Goal: Task Accomplishment & Management: Manage account settings

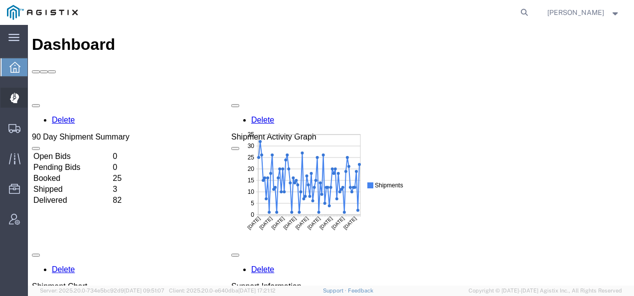
click at [13, 102] on icon at bounding box center [13, 98] width 9 height 10
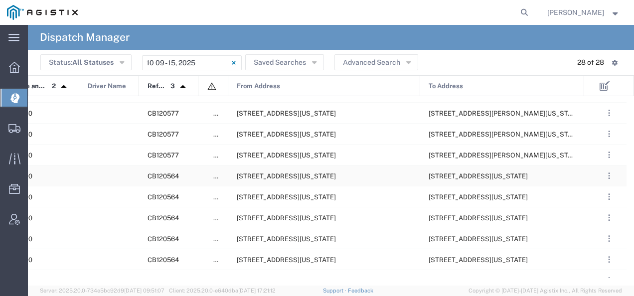
click at [314, 176] on span "[STREET_ADDRESS][US_STATE]" at bounding box center [286, 175] width 99 height 7
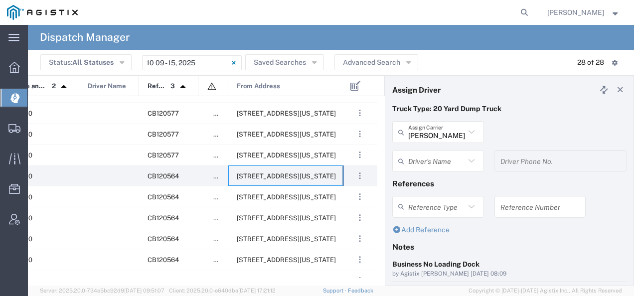
click at [432, 164] on input "text" at bounding box center [436, 160] width 57 height 17
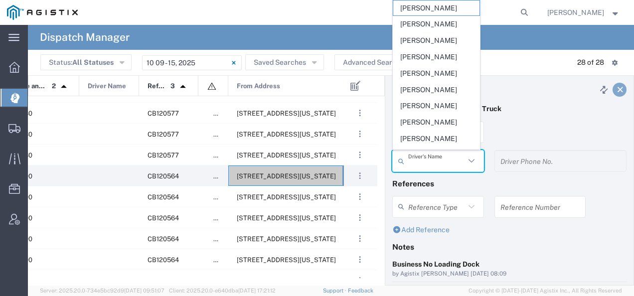
click at [616, 90] on icon at bounding box center [620, 89] width 9 height 7
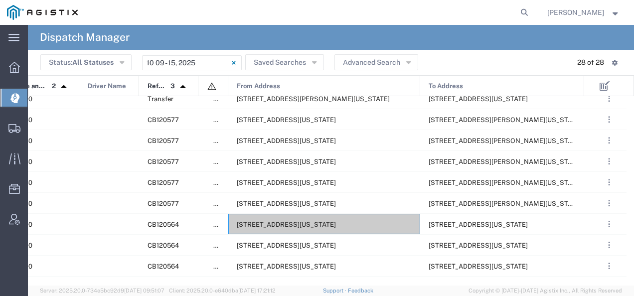
scroll to position [84, 0]
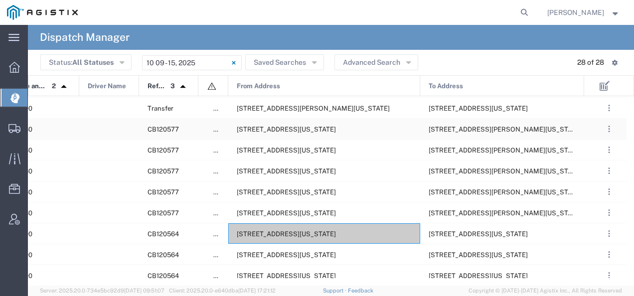
click at [336, 126] on span "[STREET_ADDRESS][US_STATE]" at bounding box center [286, 129] width 99 height 7
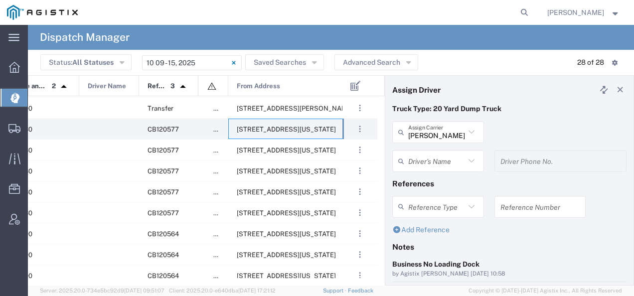
click at [424, 158] on input "text" at bounding box center [436, 160] width 57 height 17
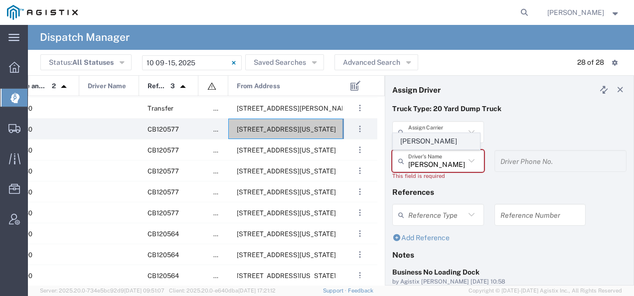
click at [424, 144] on span "[PERSON_NAME]" at bounding box center [436, 141] width 86 height 15
type input "[PERSON_NAME]"
type input "2097079350"
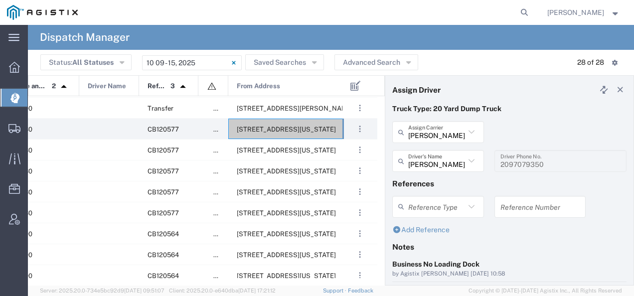
scroll to position [100, 0]
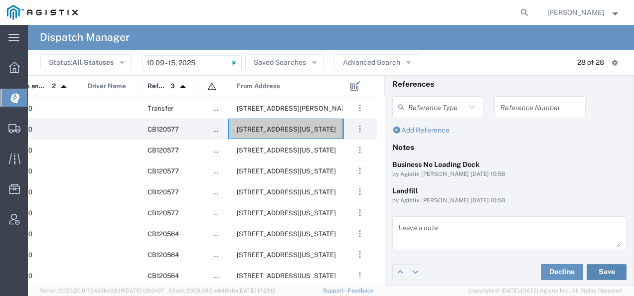
click at [610, 272] on button "Save" at bounding box center [607, 272] width 40 height 16
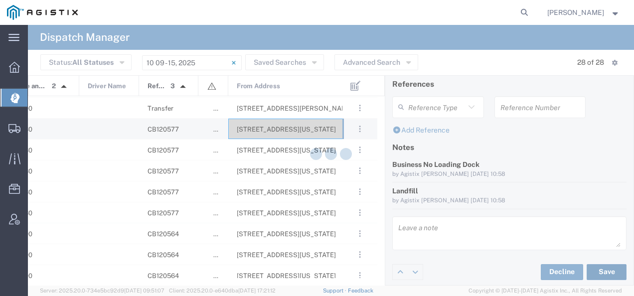
type input "[PERSON_NAME]"
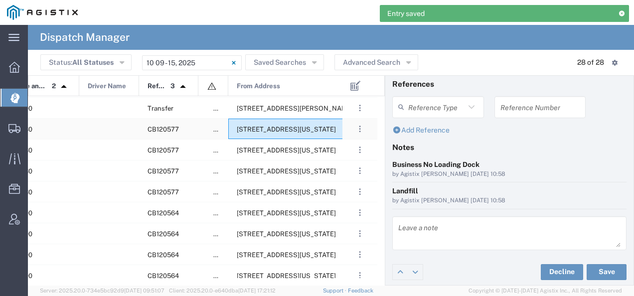
click at [307, 134] on div "[STREET_ADDRESS][US_STATE]" at bounding box center [324, 129] width 192 height 20
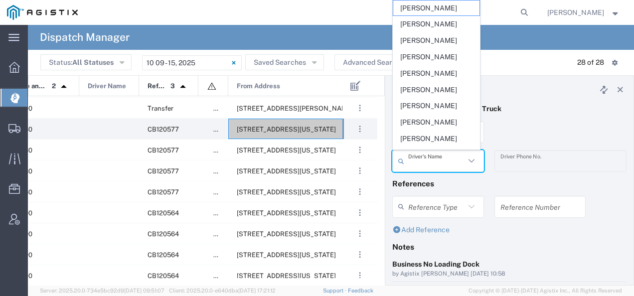
click at [447, 162] on input "text" at bounding box center [436, 160] width 57 height 17
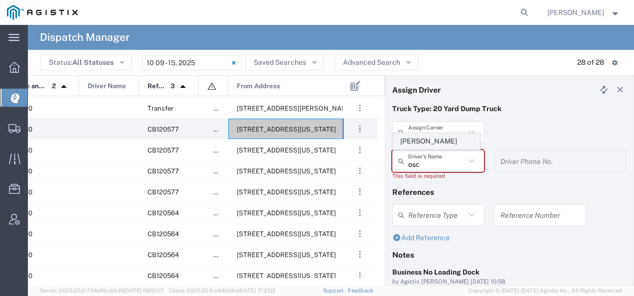
click at [439, 143] on span "[PERSON_NAME]" at bounding box center [436, 141] width 86 height 15
type input "[PERSON_NAME]"
type input "2093004091"
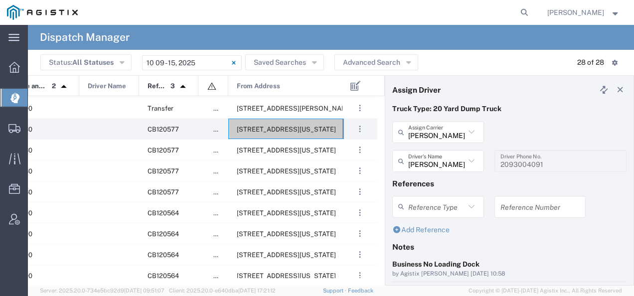
scroll to position [100, 0]
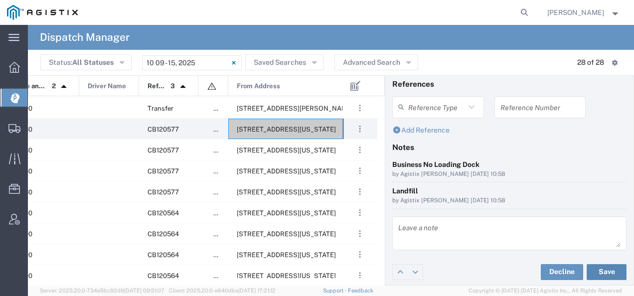
click at [611, 266] on button "Save" at bounding box center [607, 272] width 40 height 16
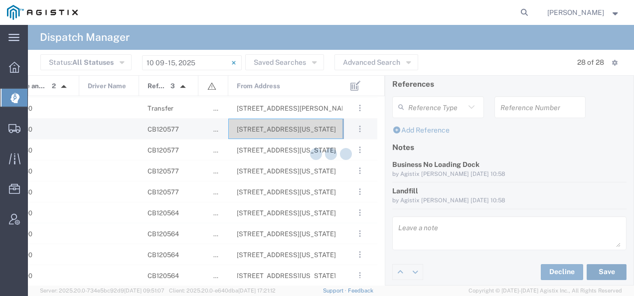
type input "[PERSON_NAME]"
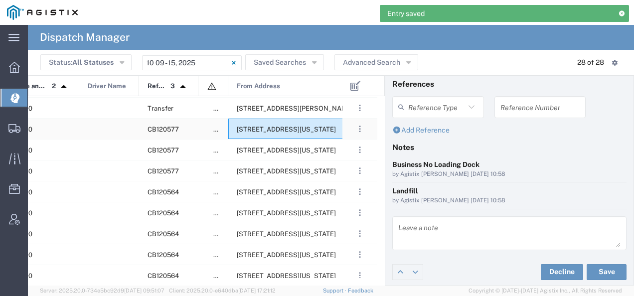
drag, startPoint x: 272, startPoint y: 129, endPoint x: 440, endPoint y: 69, distance: 177.8
click at [440, 69] on div "Status: All Statuses All Statuses Awaiting Assignment Declined Assigned Accepte…" at bounding box center [330, 62] width 581 height 15
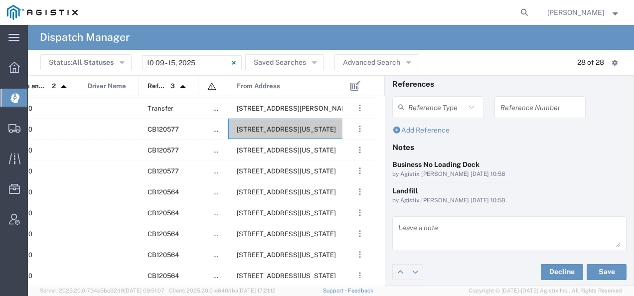
scroll to position [0, 0]
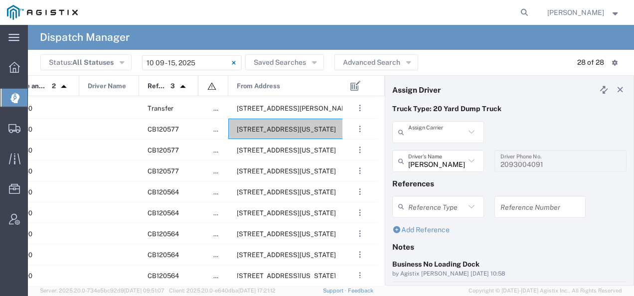
click at [425, 137] on input "text" at bounding box center [436, 132] width 57 height 17
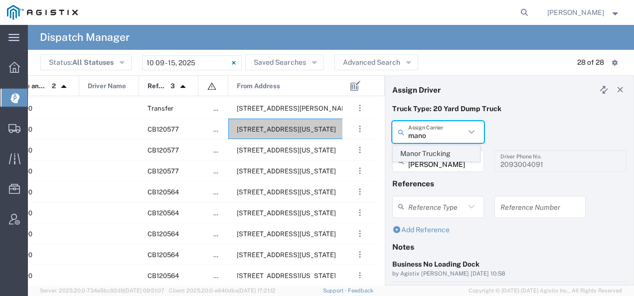
click at [413, 152] on span "Manor Trucking" at bounding box center [436, 153] width 86 height 15
type input "Manor Trucking"
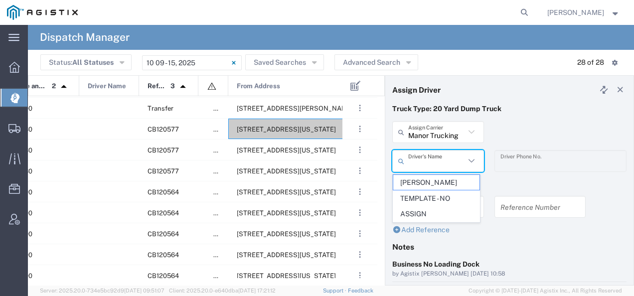
click at [413, 152] on input "text" at bounding box center [436, 160] width 57 height 17
click at [413, 178] on span "[PERSON_NAME]" at bounding box center [436, 182] width 86 height 15
type input "[PERSON_NAME]"
type input "2093218686"
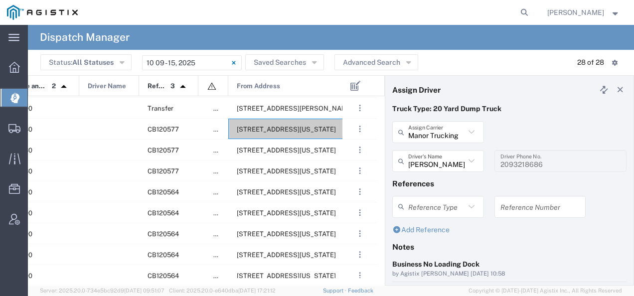
scroll to position [100, 0]
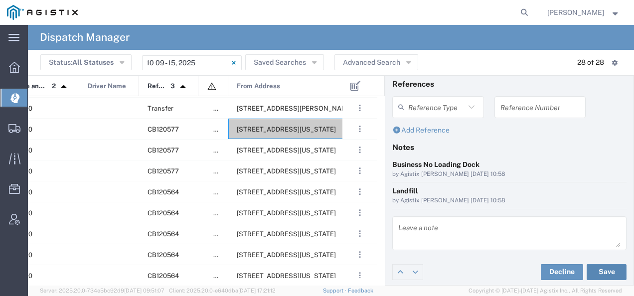
click at [605, 266] on button "Save" at bounding box center [607, 272] width 40 height 16
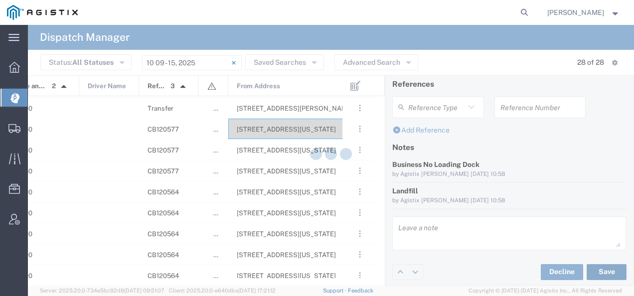
type input "[PERSON_NAME]"
type input "Manor Trucking"
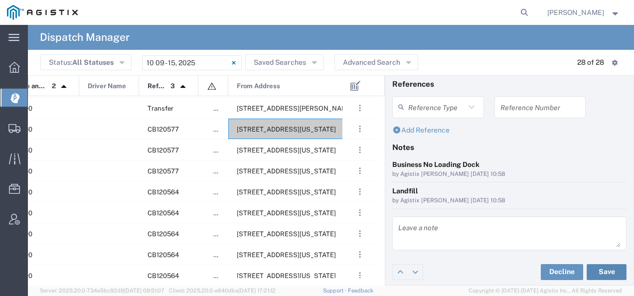
scroll to position [0, 0]
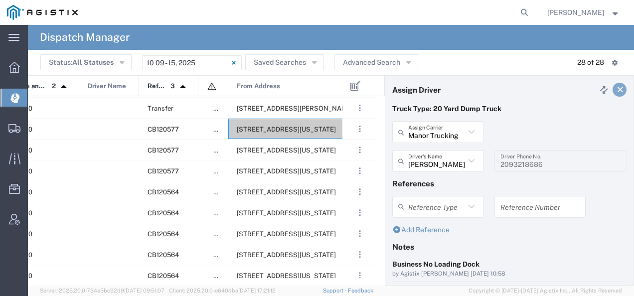
click at [616, 91] on icon at bounding box center [620, 89] width 9 height 7
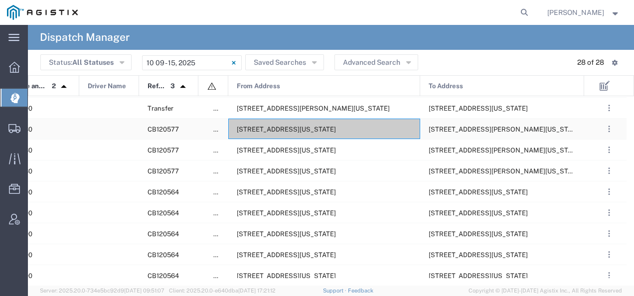
click at [346, 122] on div "[STREET_ADDRESS][US_STATE]" at bounding box center [324, 129] width 192 height 20
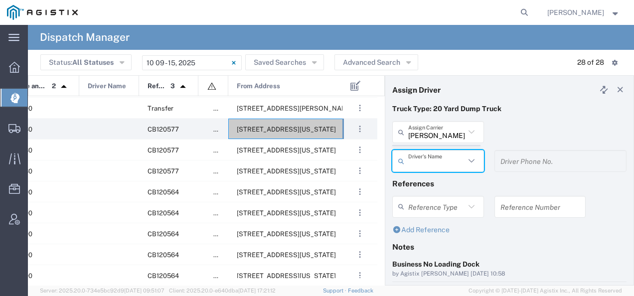
click at [430, 126] on agx-dispatcher-assign-widget "[PERSON_NAME] Tanks Inc Assign [PERSON_NAME] Tanks Inc AC Transportation ACE Tr…" at bounding box center [509, 150] width 234 height 58
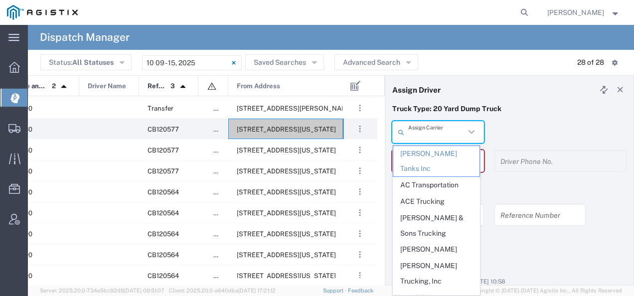
click at [430, 126] on input "text" at bounding box center [436, 132] width 57 height 17
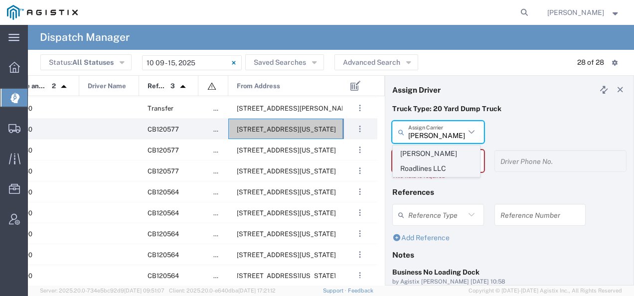
click at [416, 150] on span "[PERSON_NAME] Roadlines LLC" at bounding box center [436, 161] width 86 height 31
type input "[PERSON_NAME] Roadlines LLC"
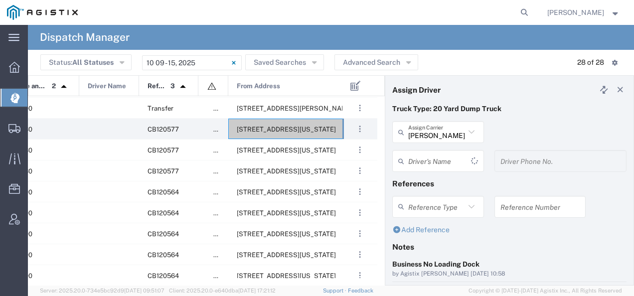
click at [415, 153] on input "text" at bounding box center [439, 160] width 63 height 17
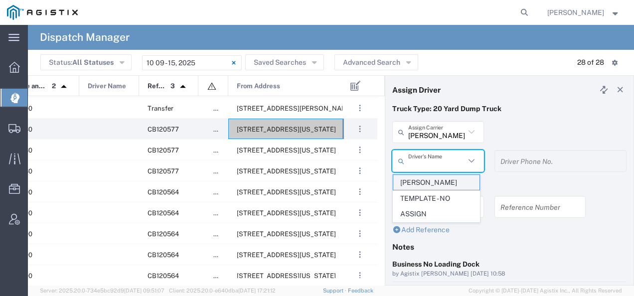
click at [406, 183] on span "[PERSON_NAME]" at bounding box center [436, 182] width 86 height 15
type input "[PERSON_NAME]"
type input "5107149934"
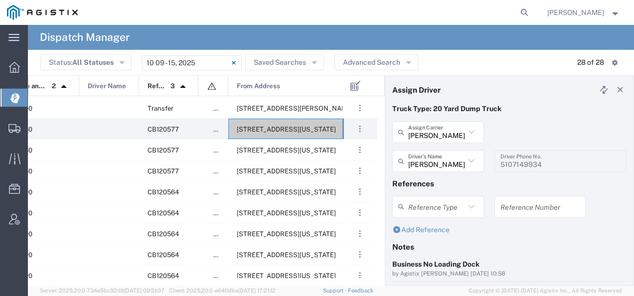
scroll to position [100, 0]
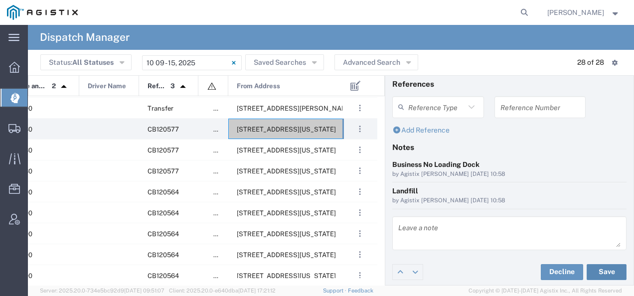
click at [605, 269] on button "Save" at bounding box center [607, 272] width 40 height 16
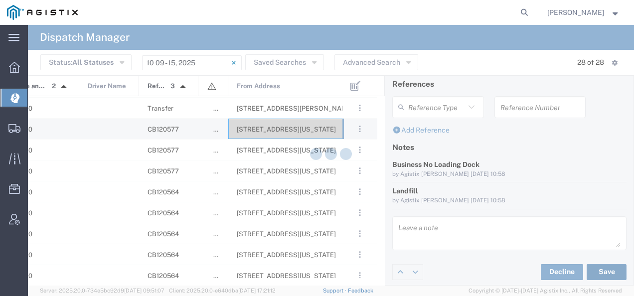
type input "[PERSON_NAME]"
type input "[PERSON_NAME] Roadlines LLC"
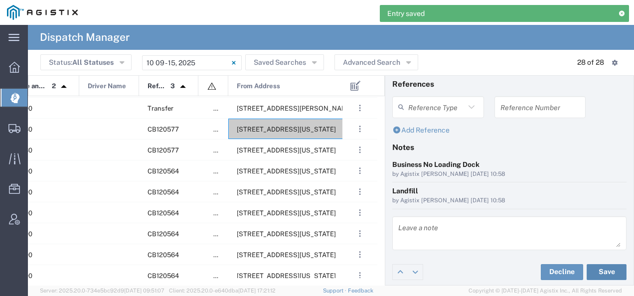
scroll to position [0, 0]
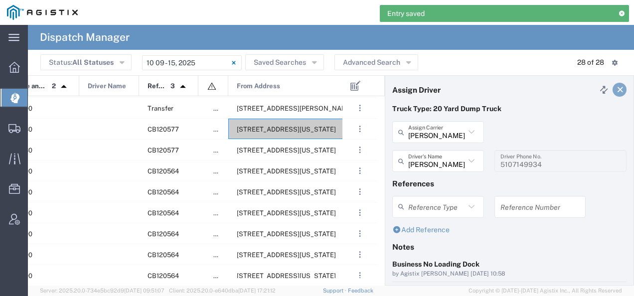
click at [616, 87] on icon at bounding box center [620, 89] width 9 height 7
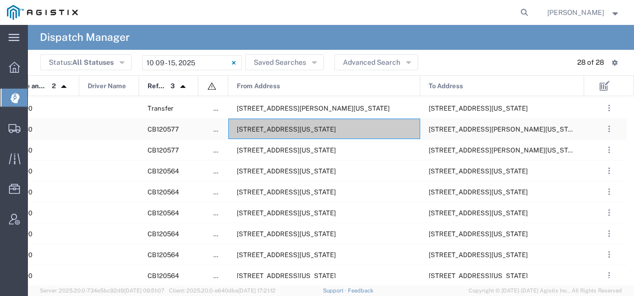
click at [278, 130] on span "[STREET_ADDRESS][US_STATE]" at bounding box center [286, 129] width 99 height 7
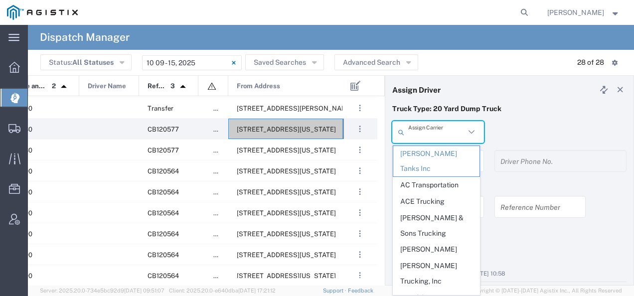
click at [427, 134] on input "text" at bounding box center [436, 132] width 57 height 17
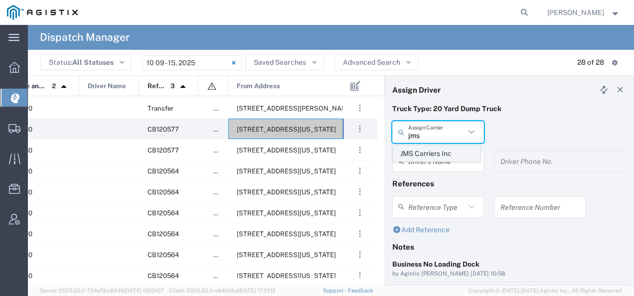
click at [416, 149] on span "JMS Carriers Inc" at bounding box center [436, 153] width 86 height 15
type input "JMS Carriers Inc"
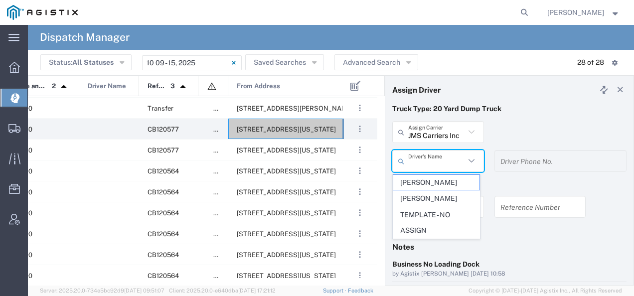
click at [415, 159] on input "text" at bounding box center [436, 160] width 57 height 17
click at [413, 181] on span "[PERSON_NAME]" at bounding box center [436, 182] width 86 height 15
type input "[PERSON_NAME]"
type input "[PHONE_NUMBER]"
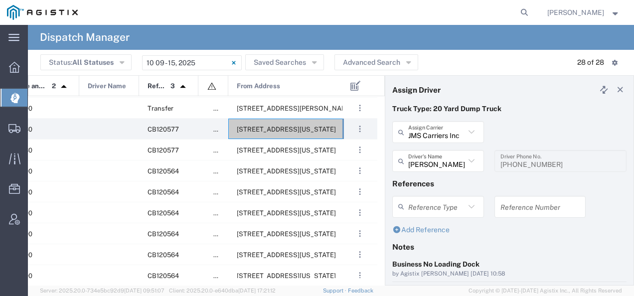
scroll to position [100, 0]
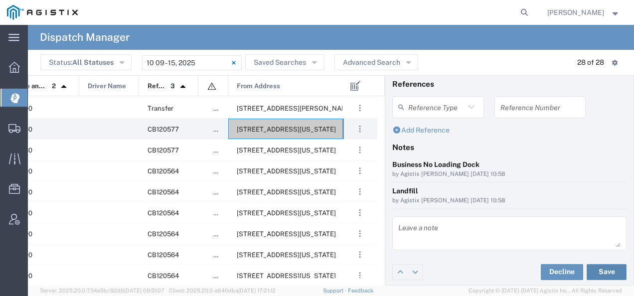
click at [595, 268] on button "Save" at bounding box center [607, 272] width 40 height 16
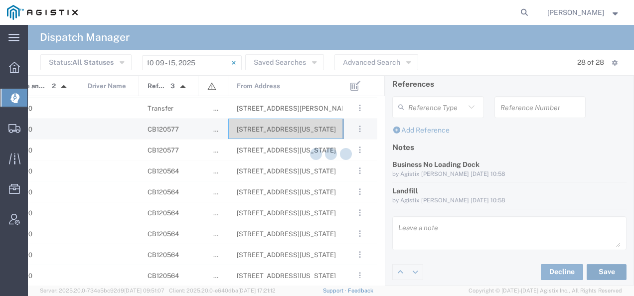
type input "[PERSON_NAME]"
type input "JMS Carriers Inc"
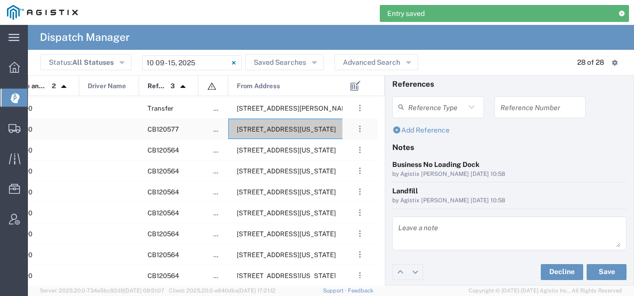
click at [305, 122] on div "[STREET_ADDRESS][US_STATE]" at bounding box center [324, 129] width 192 height 20
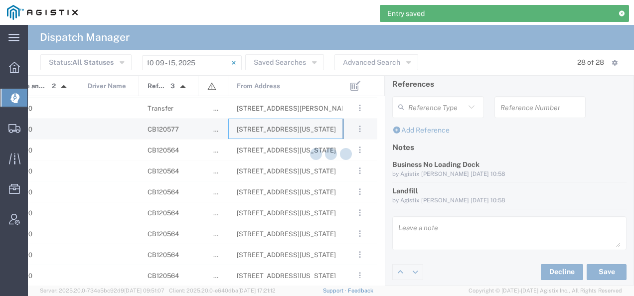
type input "[PERSON_NAME] Tanks Inc"
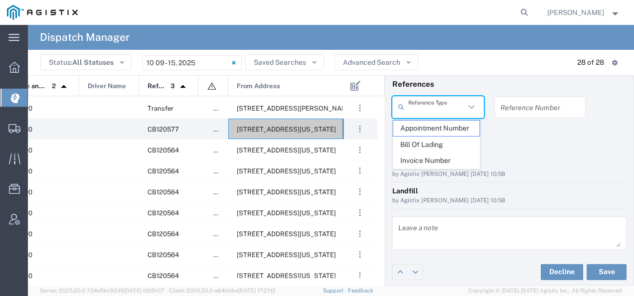
click at [444, 102] on input "text" at bounding box center [436, 106] width 57 height 17
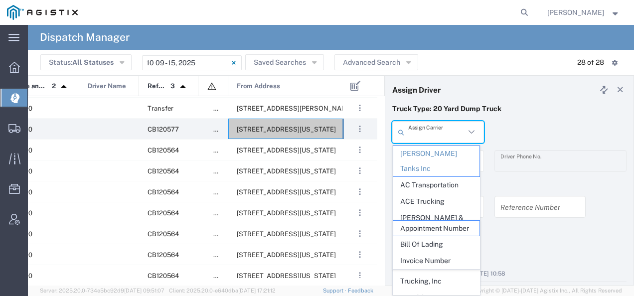
click at [412, 132] on input "text" at bounding box center [436, 132] width 57 height 17
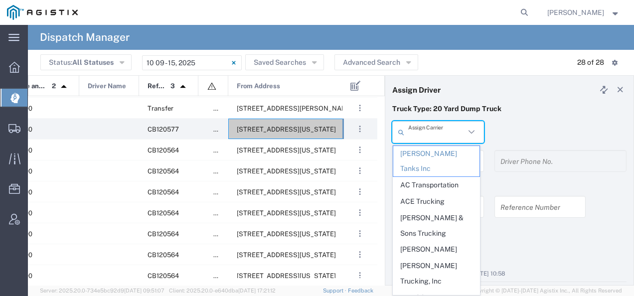
click at [412, 132] on input "text" at bounding box center [436, 132] width 57 height 17
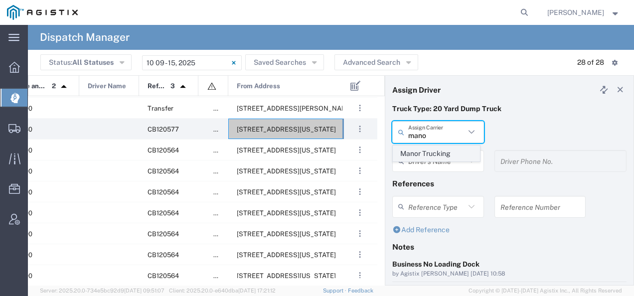
click at [415, 151] on span "Manor Trucking" at bounding box center [436, 153] width 86 height 15
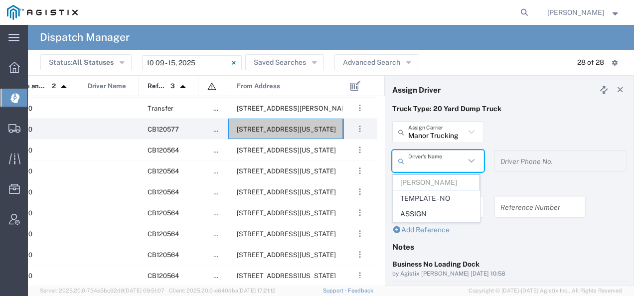
click at [416, 158] on input "text" at bounding box center [436, 160] width 57 height 17
click at [507, 127] on div "Manor Trucking Assign Carrier Manor Trucking" at bounding box center [509, 135] width 245 height 29
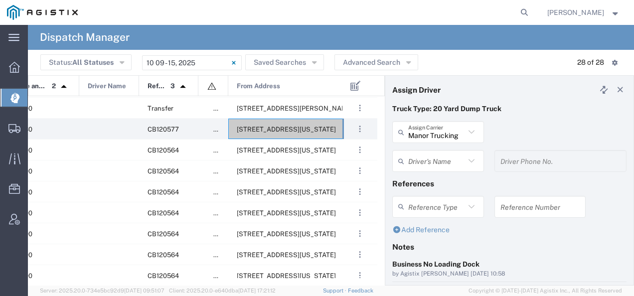
type input "Manor Trucking"
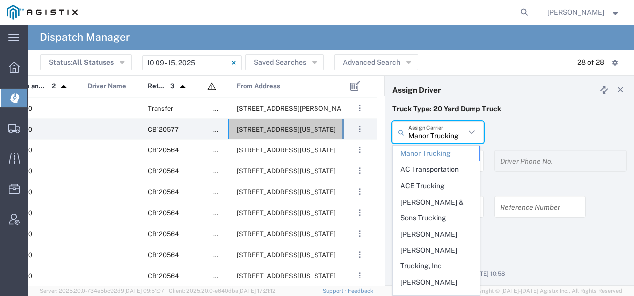
click at [433, 136] on input "Manor Trucking" at bounding box center [436, 132] width 57 height 17
click at [483, 93] on header "Assign Driver" at bounding box center [509, 90] width 248 height 28
click at [429, 138] on input "text" at bounding box center [436, 132] width 57 height 17
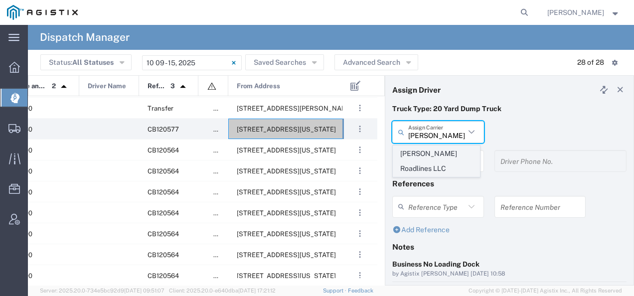
click at [426, 152] on span "[PERSON_NAME] Roadlines LLC" at bounding box center [436, 161] width 86 height 31
type input "[PERSON_NAME] Roadlines LLC"
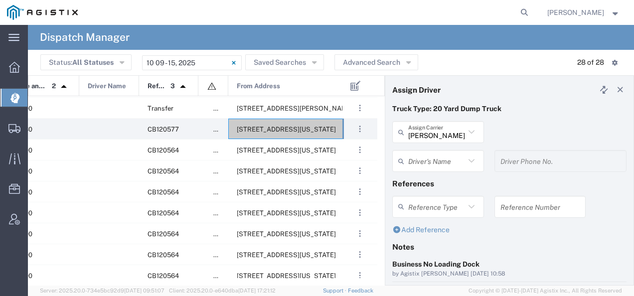
click at [425, 155] on input "text" at bounding box center [436, 160] width 57 height 17
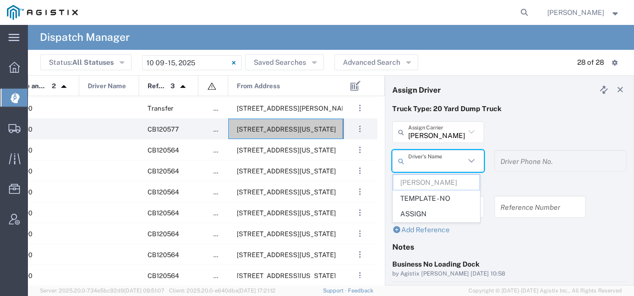
click at [502, 119] on div "Truck Type: 20 Yard Dump Truck" at bounding box center [509, 112] width 245 height 17
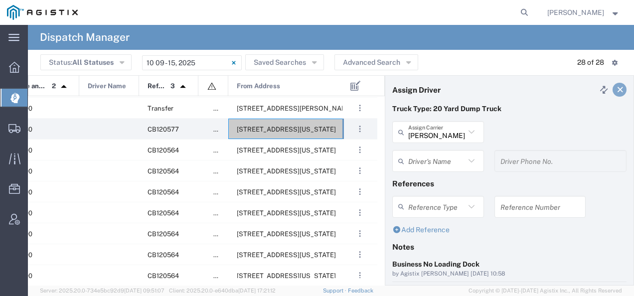
click at [616, 90] on icon at bounding box center [620, 89] width 9 height 7
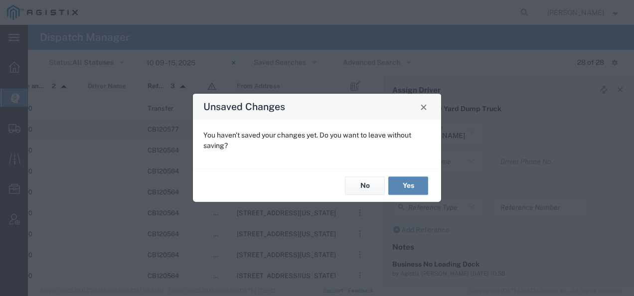
click at [412, 188] on button "Yes" at bounding box center [408, 185] width 40 height 18
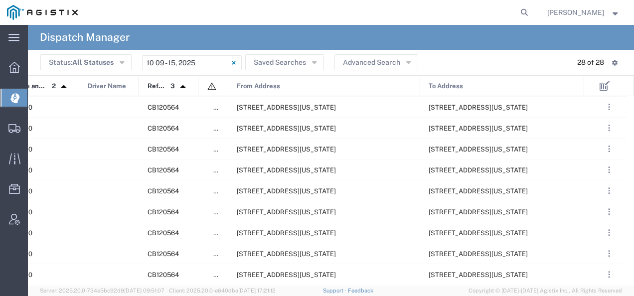
scroll to position [123, 0]
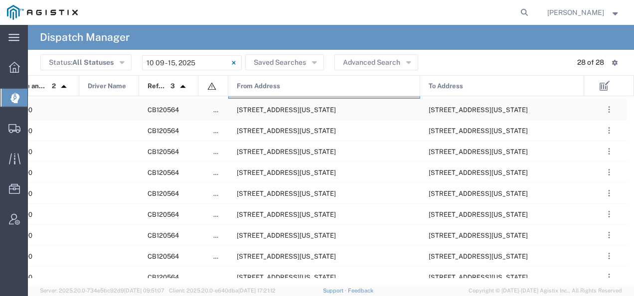
click at [364, 117] on div "[STREET_ADDRESS][US_STATE]" at bounding box center [324, 109] width 192 height 20
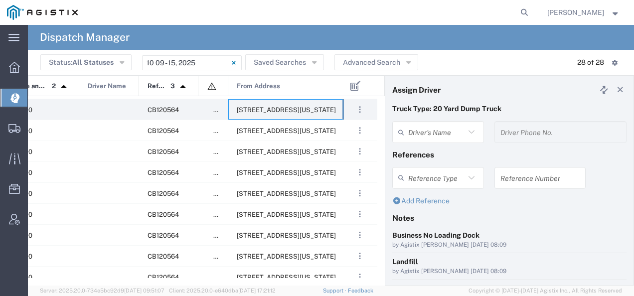
click at [426, 128] on agx-dispatcher-assign-widget "Driver's Name Driver Phone No." at bounding box center [509, 135] width 234 height 29
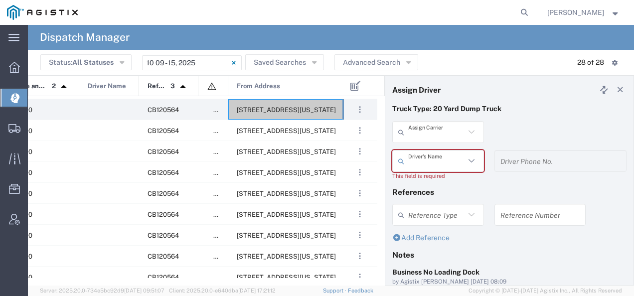
click at [426, 128] on input "text" at bounding box center [436, 132] width 57 height 17
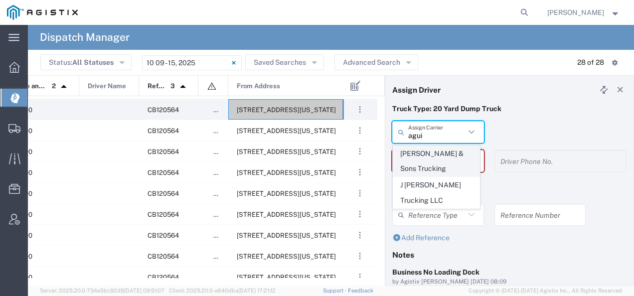
click at [419, 161] on span "[PERSON_NAME] & Sons Trucking" at bounding box center [436, 161] width 86 height 31
type input "[PERSON_NAME] & Sons Trucking"
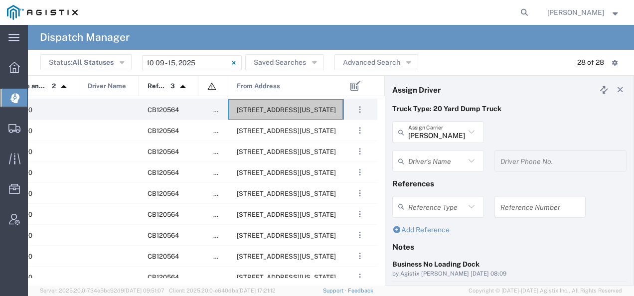
click at [419, 161] on input "text" at bounding box center [436, 160] width 57 height 17
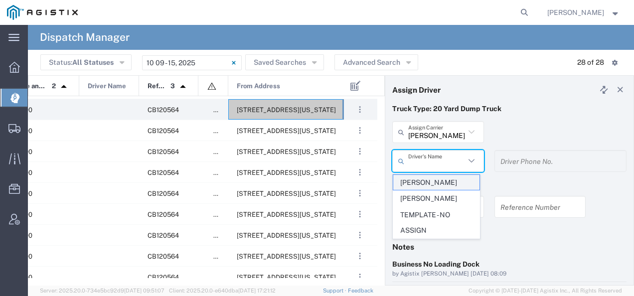
click at [414, 182] on span "[PERSON_NAME]" at bounding box center [436, 182] width 86 height 15
type input "[PERSON_NAME]"
type input "9093499772"
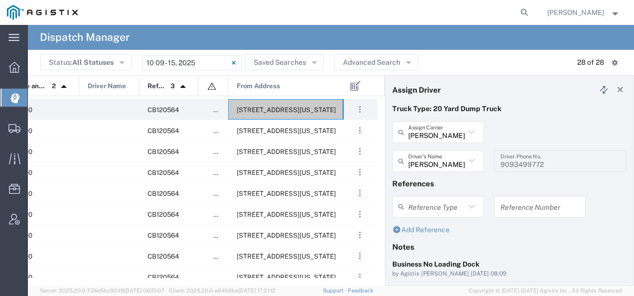
scroll to position [100, 0]
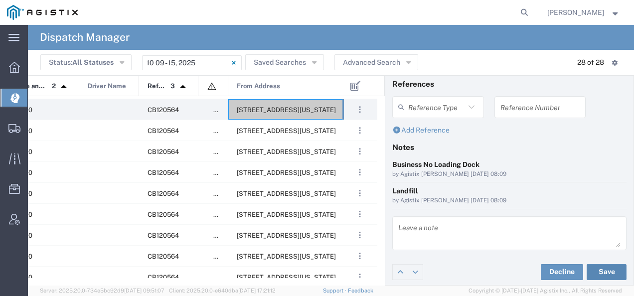
click at [607, 270] on button "Save" at bounding box center [607, 272] width 40 height 16
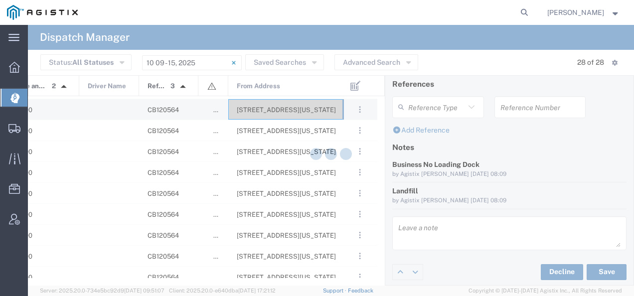
type input "[PERSON_NAME]"
type input "[PERSON_NAME] & Sons Trucking"
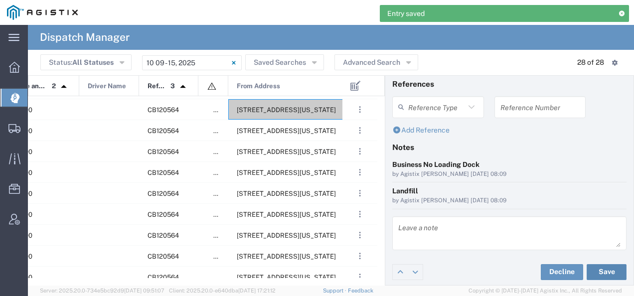
scroll to position [0, 0]
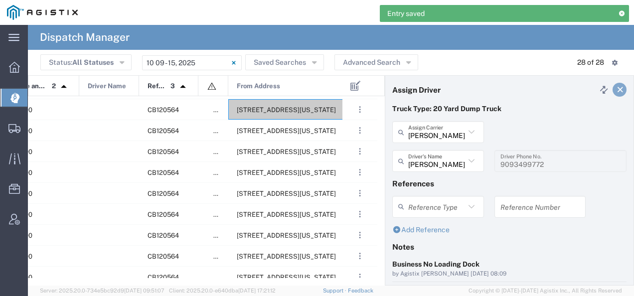
click at [616, 86] on icon at bounding box center [620, 89] width 9 height 7
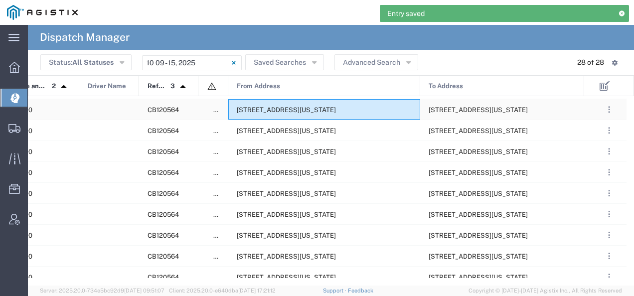
click at [282, 113] on span "[STREET_ADDRESS][US_STATE]" at bounding box center [286, 109] width 99 height 7
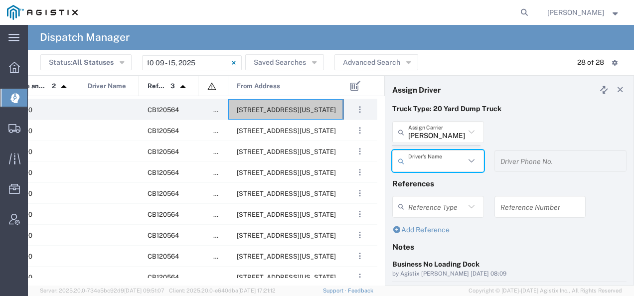
click at [428, 130] on agx-dispatcher-assign-widget "[PERSON_NAME] Tanks Inc Assign [PERSON_NAME] Tanks Inc AC Transportation ACE Tr…" at bounding box center [509, 150] width 234 height 58
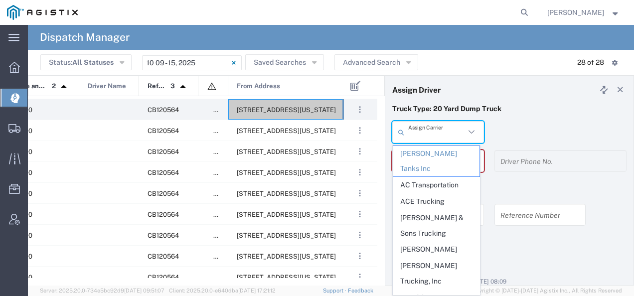
click at [428, 130] on input "text" at bounding box center [436, 132] width 57 height 17
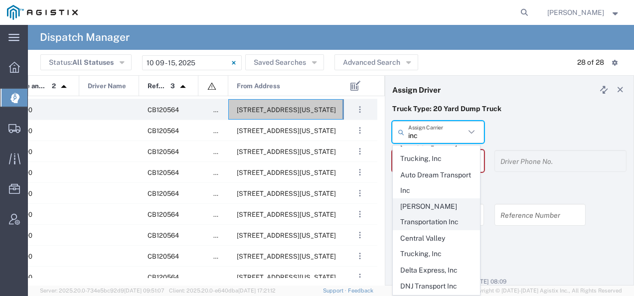
scroll to position [49, 0]
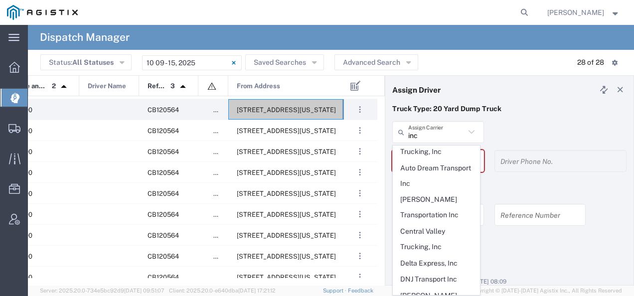
type input "INC Trucking"
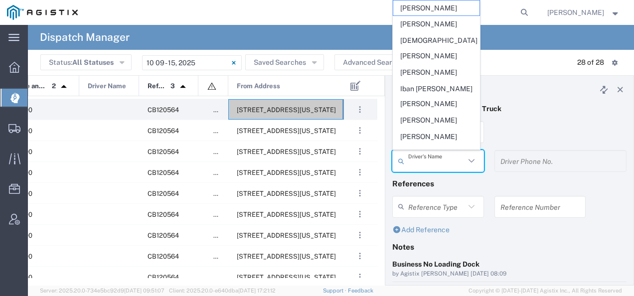
click at [430, 160] on input "text" at bounding box center [436, 160] width 57 height 17
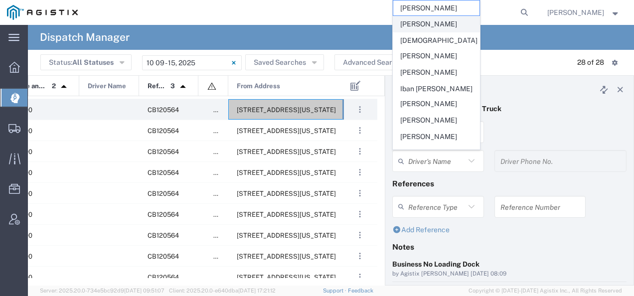
click at [440, 28] on span "[PERSON_NAME]" at bounding box center [436, 23] width 86 height 15
type input "[PERSON_NAME]"
type input "5599943234"
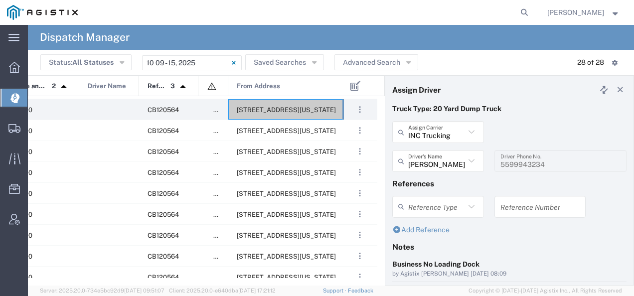
scroll to position [100, 0]
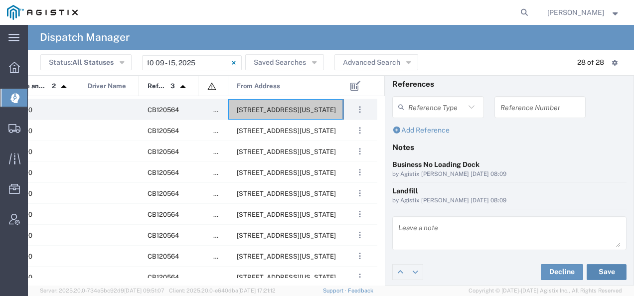
click at [597, 269] on button "Save" at bounding box center [607, 272] width 40 height 16
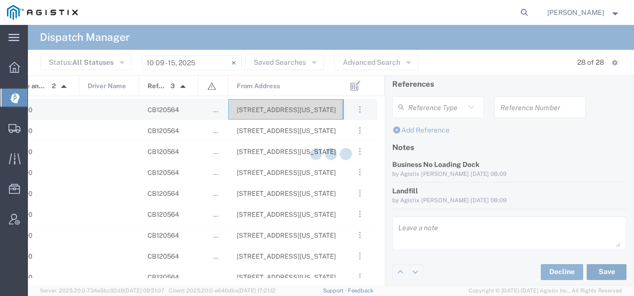
type input "[PERSON_NAME]"
type input "INC Trucking"
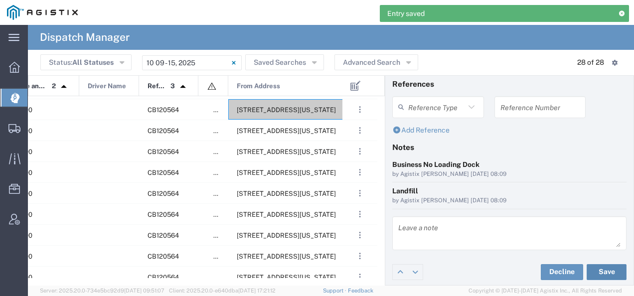
scroll to position [0, 0]
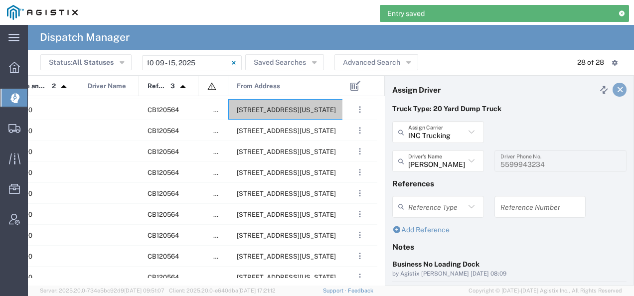
click at [616, 91] on icon at bounding box center [620, 89] width 9 height 7
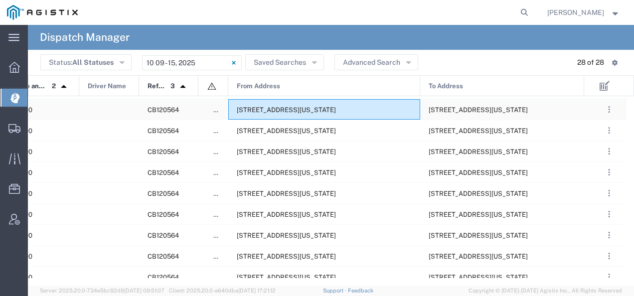
click at [348, 103] on div "[STREET_ADDRESS][US_STATE]" at bounding box center [324, 109] width 192 height 20
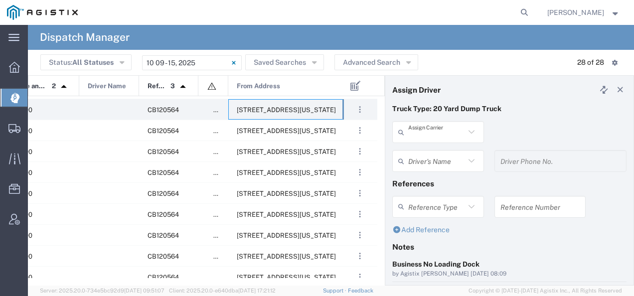
click at [457, 131] on input "text" at bounding box center [436, 132] width 57 height 17
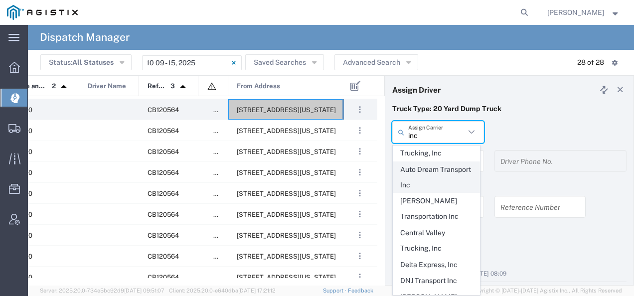
scroll to position [48, 0]
type input "INC Trucking"
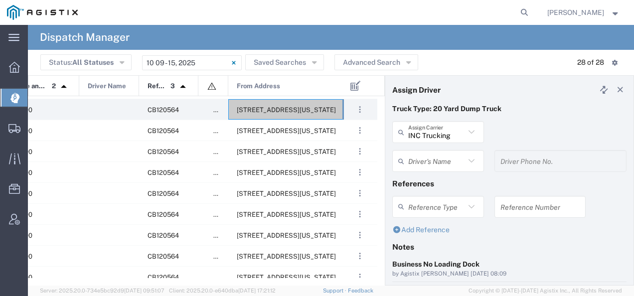
click at [436, 160] on input "text" at bounding box center [436, 160] width 57 height 17
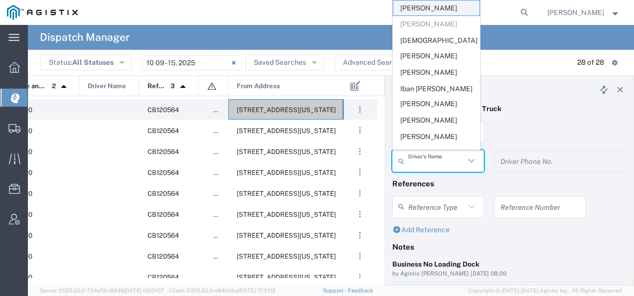
click at [443, 10] on span "[PERSON_NAME]" at bounding box center [436, 7] width 86 height 15
type input "[PERSON_NAME]"
type input "[PHONE_NUMBER]"
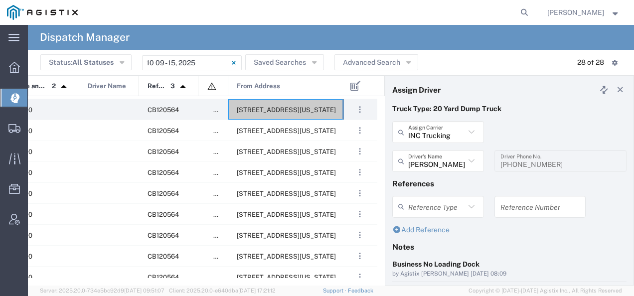
scroll to position [100, 0]
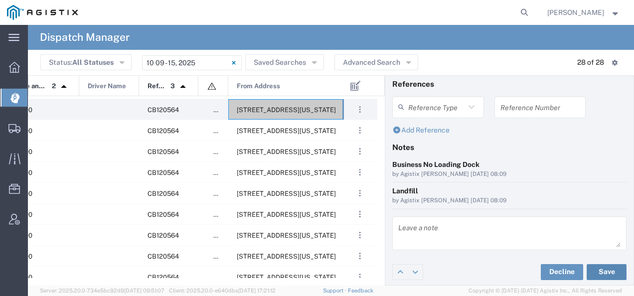
click at [606, 270] on button "Save" at bounding box center [607, 272] width 40 height 16
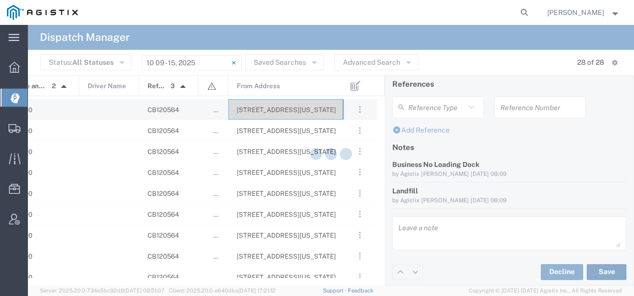
type input "[PERSON_NAME]"
type input "INC Trucking"
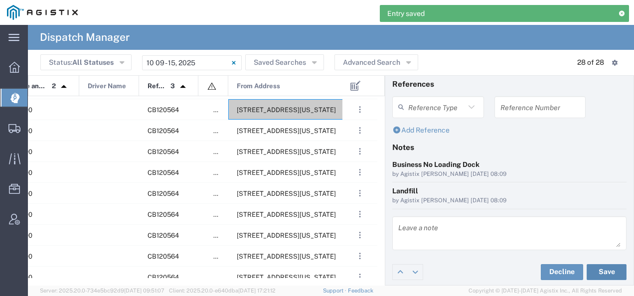
scroll to position [0, 0]
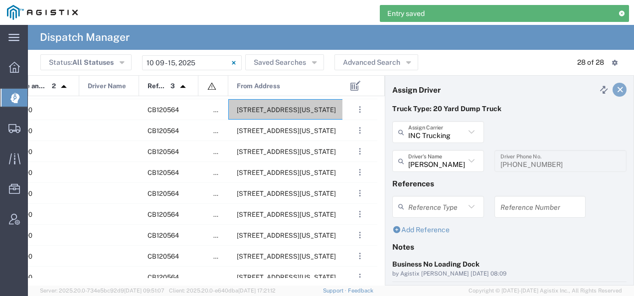
click at [616, 88] on icon at bounding box center [620, 89] width 9 height 7
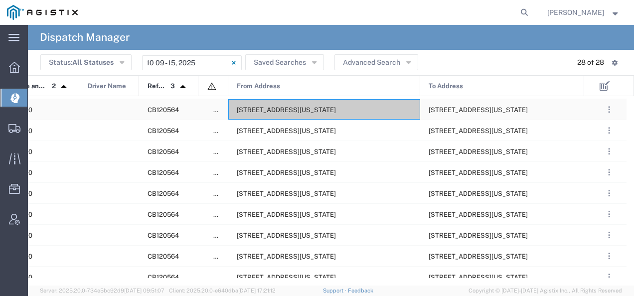
click at [300, 107] on span "[STREET_ADDRESS][US_STATE]" at bounding box center [286, 109] width 99 height 7
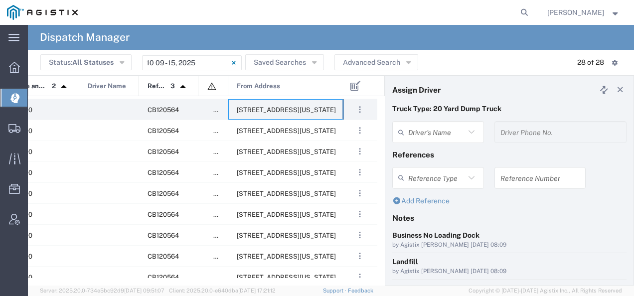
click at [417, 130] on agx-dispatcher-assign-widget "Driver's Name Driver Phone No." at bounding box center [509, 135] width 234 height 29
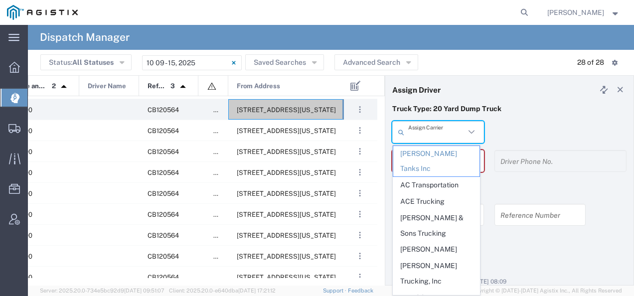
click at [417, 130] on input "text" at bounding box center [436, 132] width 57 height 17
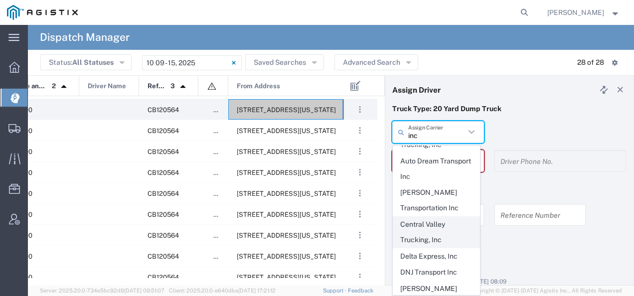
scroll to position [56, 0]
type input "INC Trucking"
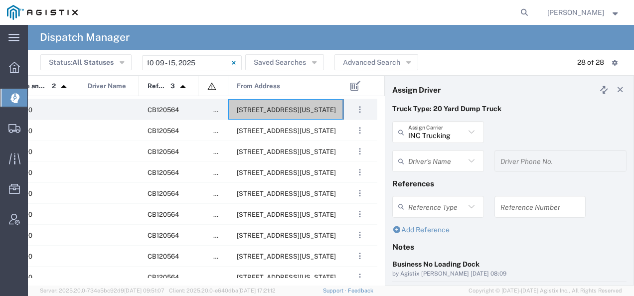
click at [428, 159] on input "text" at bounding box center [436, 160] width 57 height 17
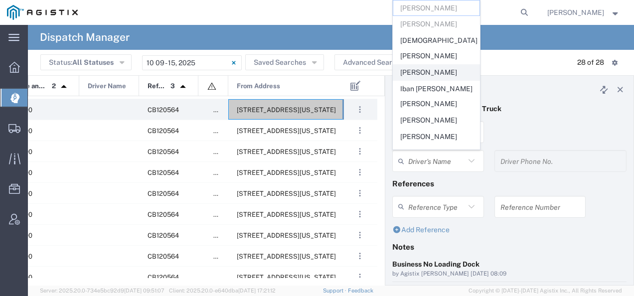
click at [431, 65] on span "[PERSON_NAME]" at bounding box center [436, 72] width 86 height 15
type input "[PERSON_NAME]"
type input "[PHONE_NUMBER]"
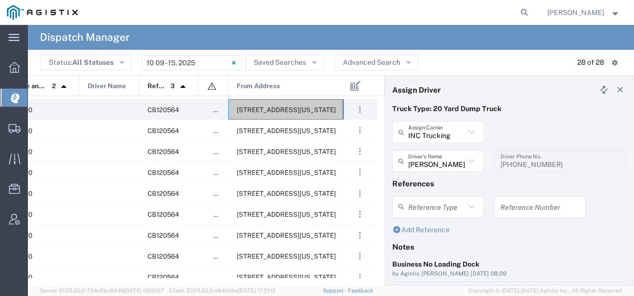
scroll to position [100, 0]
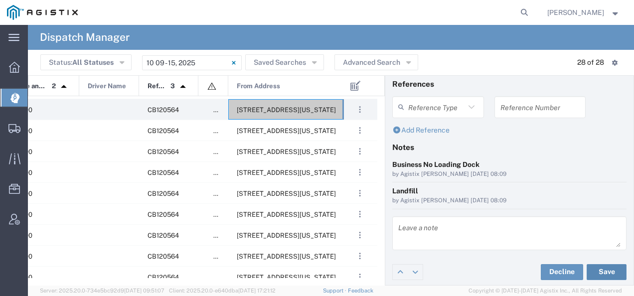
click at [600, 268] on button "Save" at bounding box center [607, 272] width 40 height 16
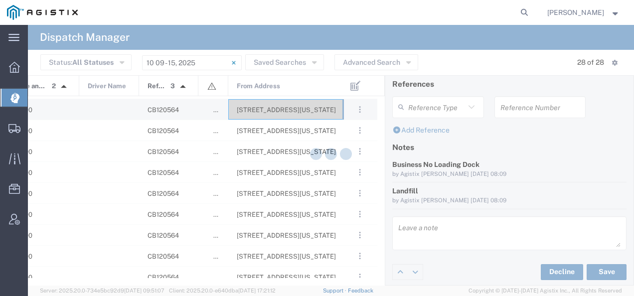
type input "[PERSON_NAME]"
type input "INC Trucking"
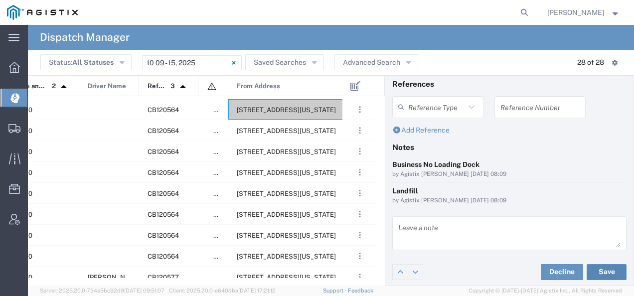
scroll to position [0, 0]
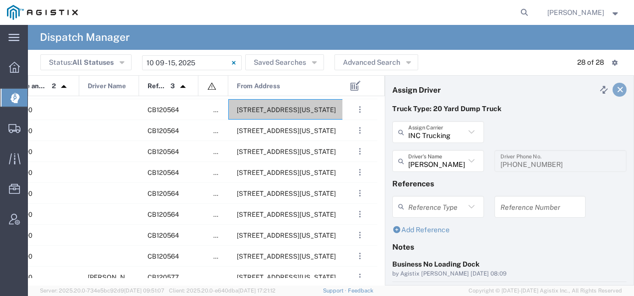
click at [616, 88] on icon at bounding box center [620, 89] width 9 height 7
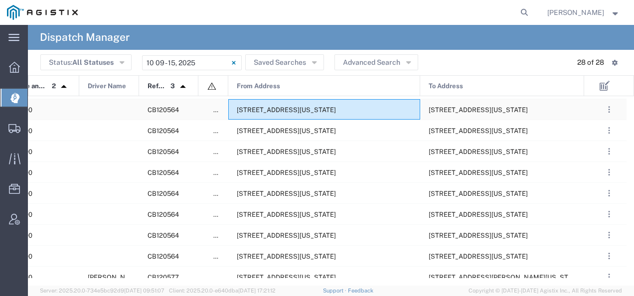
click at [331, 116] on div "[STREET_ADDRESS][US_STATE]" at bounding box center [324, 109] width 192 height 20
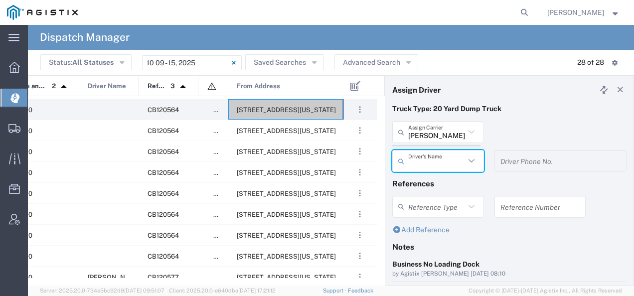
click at [415, 126] on agx-dispatcher-assign-widget "[PERSON_NAME] Tanks Inc Assign [PERSON_NAME] Tanks Inc AC Transportation ACE Tr…" at bounding box center [509, 150] width 234 height 58
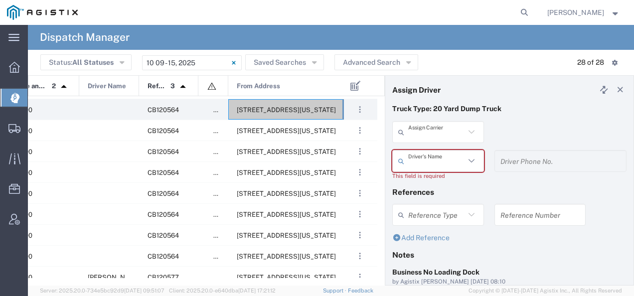
click at [415, 126] on input "text" at bounding box center [436, 132] width 57 height 17
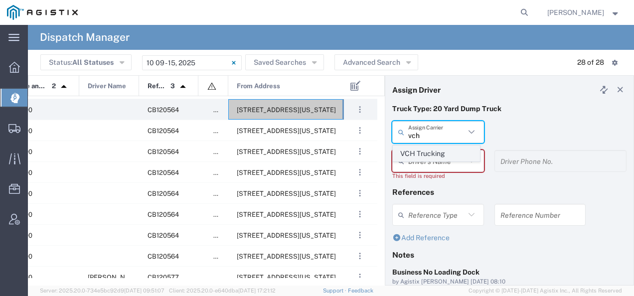
click at [411, 154] on span "VCH Trucking" at bounding box center [436, 153] width 86 height 15
type input "VCH Trucking"
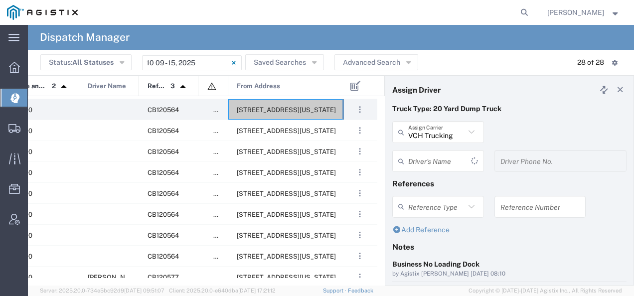
click at [412, 155] on input "text" at bounding box center [439, 160] width 63 height 17
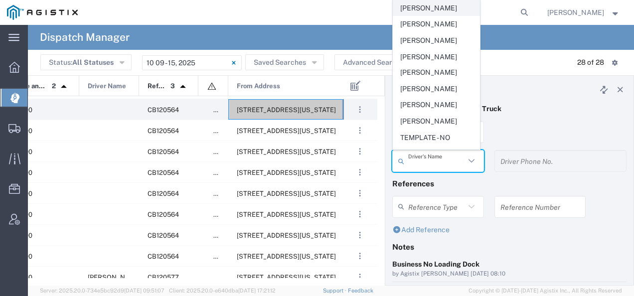
click at [444, 14] on span "[PERSON_NAME]" at bounding box center [436, 7] width 86 height 15
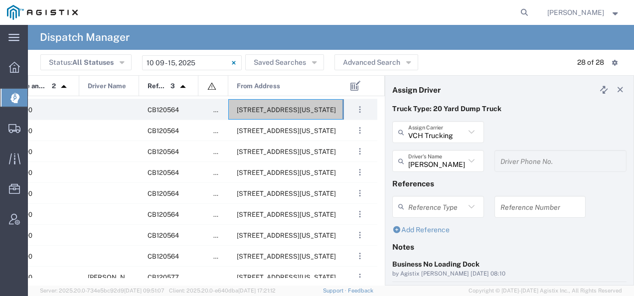
scroll to position [100, 0]
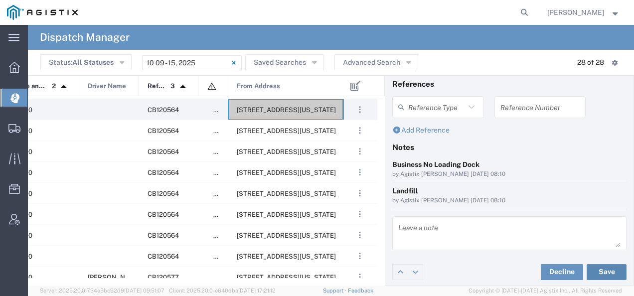
click at [592, 264] on button "Save" at bounding box center [607, 272] width 40 height 16
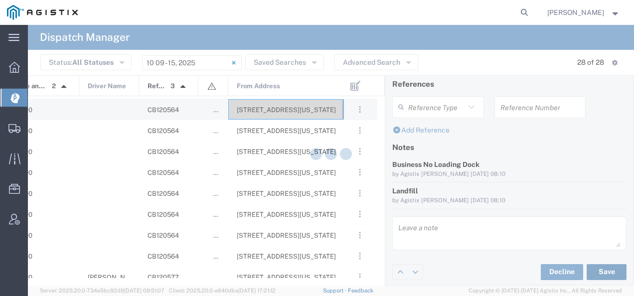
type input "[PERSON_NAME]"
type input "VCH Trucking"
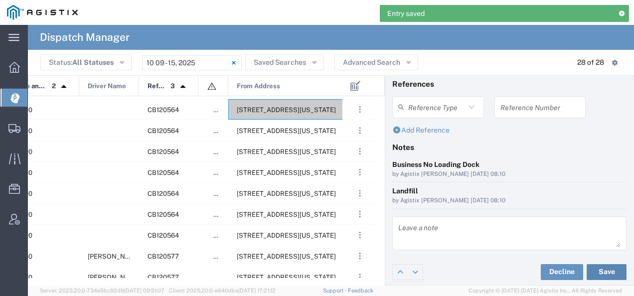
scroll to position [0, 0]
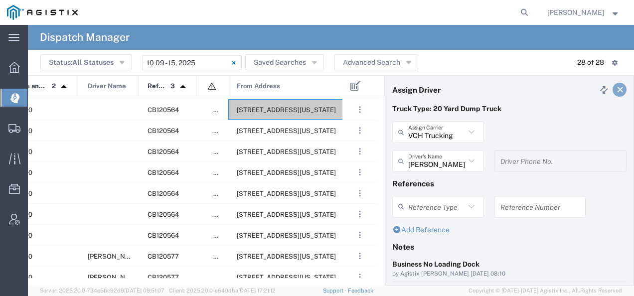
click at [616, 87] on icon at bounding box center [620, 89] width 9 height 7
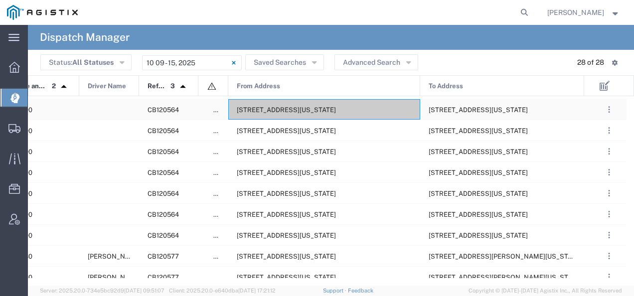
click at [348, 103] on div "[STREET_ADDRESS][US_STATE]" at bounding box center [324, 109] width 192 height 20
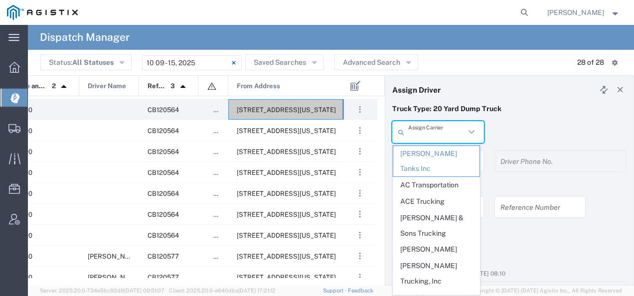
click at [456, 128] on input "text" at bounding box center [436, 132] width 57 height 17
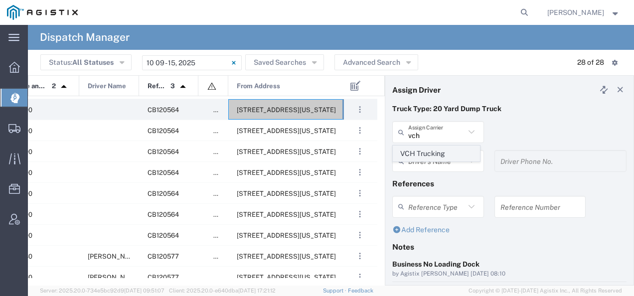
click at [429, 157] on span "VCH Trucking" at bounding box center [436, 153] width 86 height 15
type input "VCH Trucking"
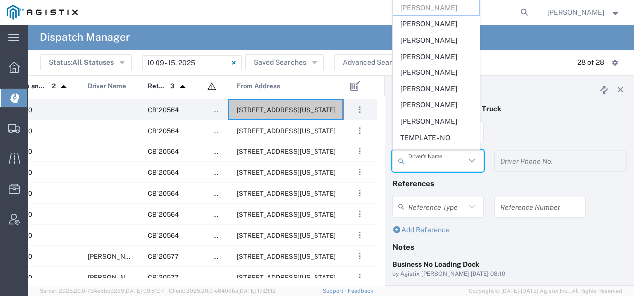
click at [429, 157] on input "text" at bounding box center [436, 160] width 57 height 17
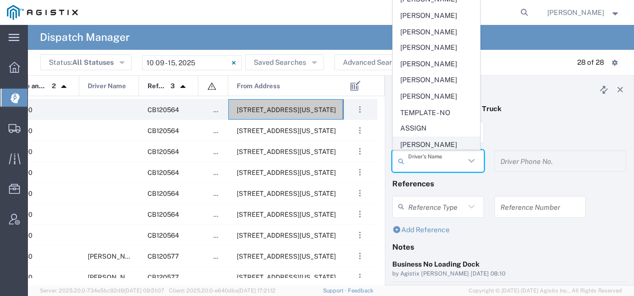
click at [418, 143] on span "[PERSON_NAME]" at bounding box center [436, 144] width 86 height 15
type input "[PERSON_NAME]"
type input "5594102122"
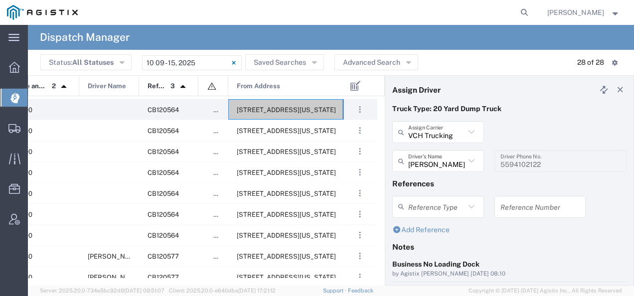
scroll to position [100, 0]
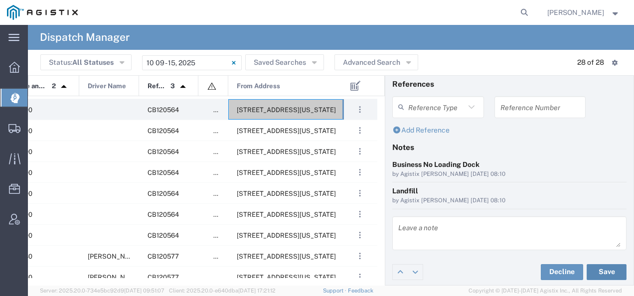
click at [599, 270] on button "Save" at bounding box center [607, 272] width 40 height 16
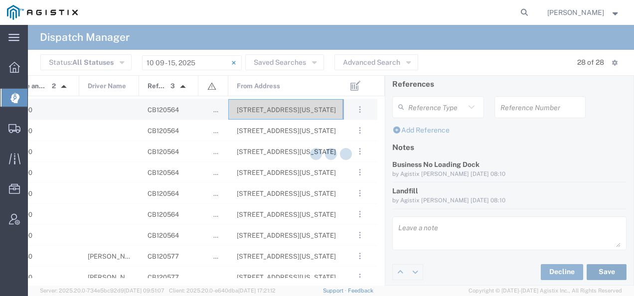
type input "[PERSON_NAME]"
type input "VCH Trucking"
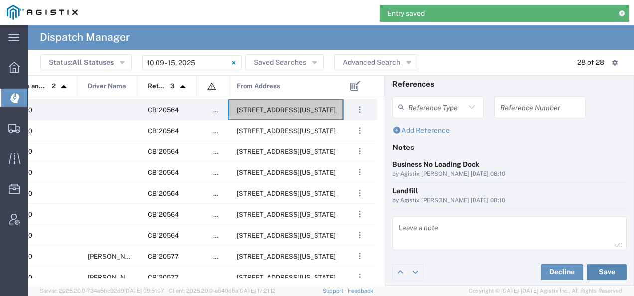
scroll to position [0, 0]
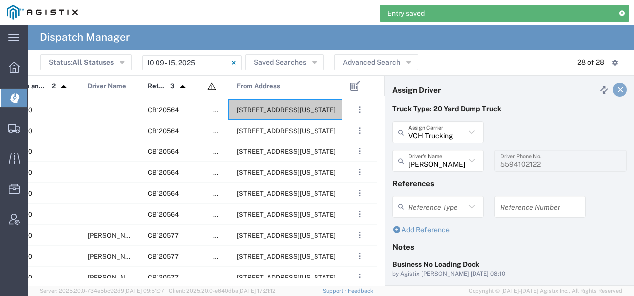
click at [616, 89] on icon at bounding box center [620, 89] width 9 height 7
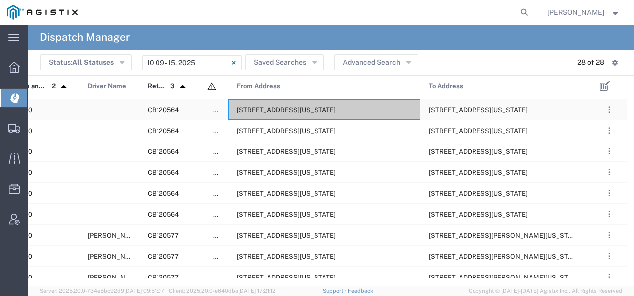
click at [347, 105] on div "[STREET_ADDRESS][US_STATE]" at bounding box center [324, 109] width 192 height 20
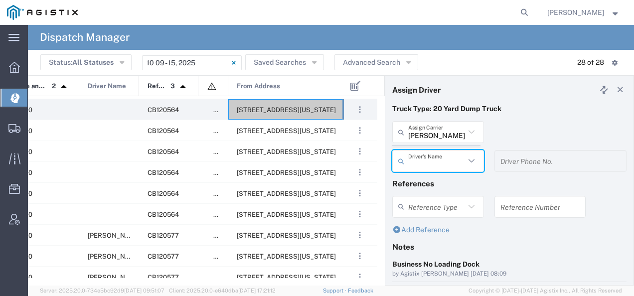
click at [424, 130] on agx-dispatcher-assign-widget "[PERSON_NAME] Tanks Inc Assign [PERSON_NAME] Tanks Inc AC Transportation ACE Tr…" at bounding box center [509, 150] width 234 height 58
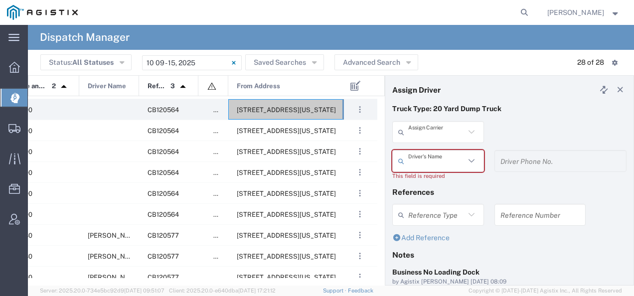
click at [424, 130] on input "text" at bounding box center [436, 132] width 57 height 17
type input "v"
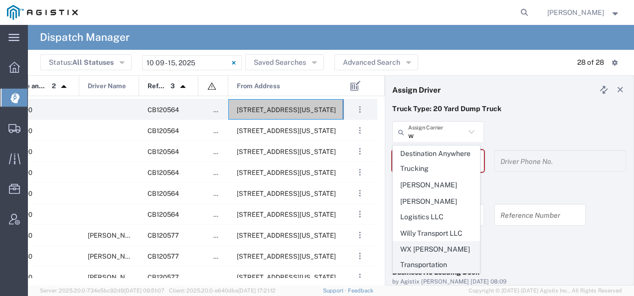
click at [426, 242] on span "WX [PERSON_NAME] Transportation" at bounding box center [436, 257] width 86 height 31
type input "WX [PERSON_NAME] Transportation"
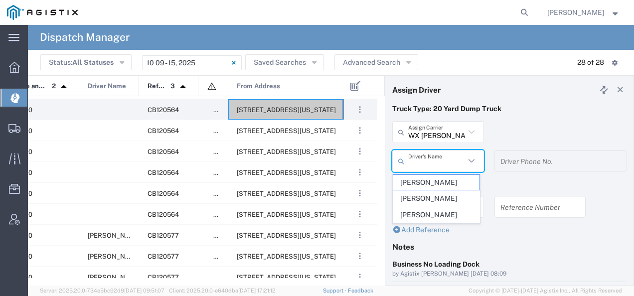
click at [435, 160] on input "text" at bounding box center [436, 160] width 57 height 17
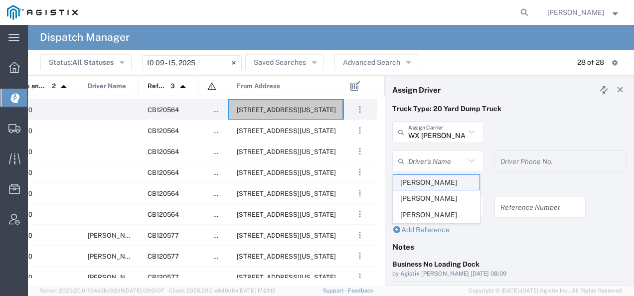
click at [424, 184] on span "[PERSON_NAME]" at bounding box center [436, 182] width 86 height 15
type input "[PERSON_NAME]"
type input "[PHONE_NUMBER]"
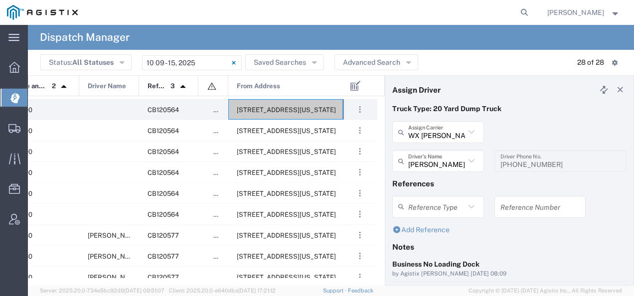
scroll to position [100, 0]
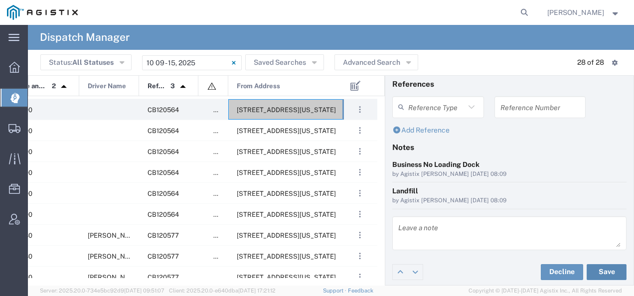
click at [604, 267] on button "Save" at bounding box center [607, 272] width 40 height 16
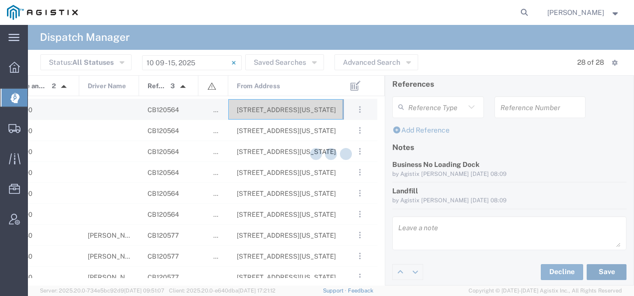
type input "[PERSON_NAME]"
type input "WX [PERSON_NAME] Transportation"
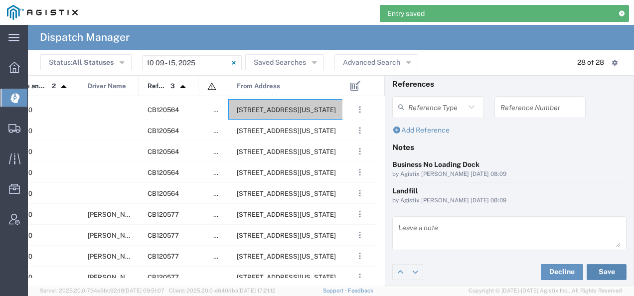
scroll to position [0, 0]
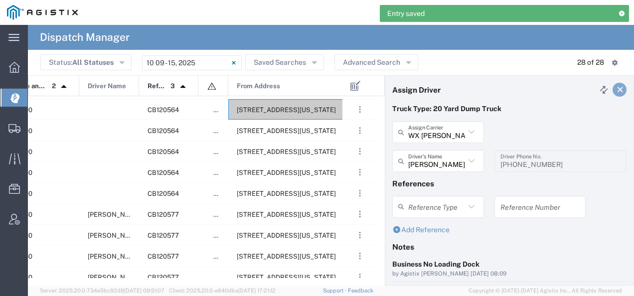
click at [616, 88] on icon at bounding box center [620, 89] width 9 height 7
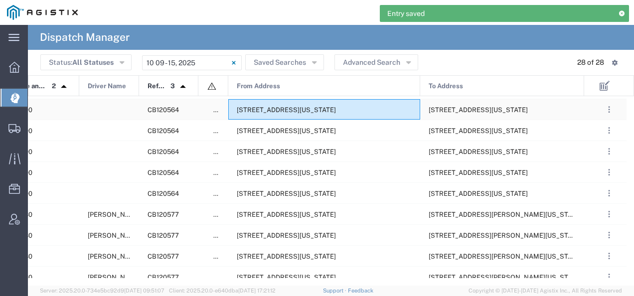
click at [336, 111] on span "[STREET_ADDRESS][US_STATE]" at bounding box center [286, 109] width 99 height 7
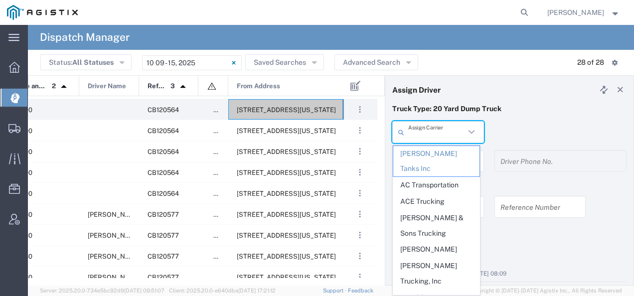
click at [426, 135] on input "text" at bounding box center [436, 132] width 57 height 17
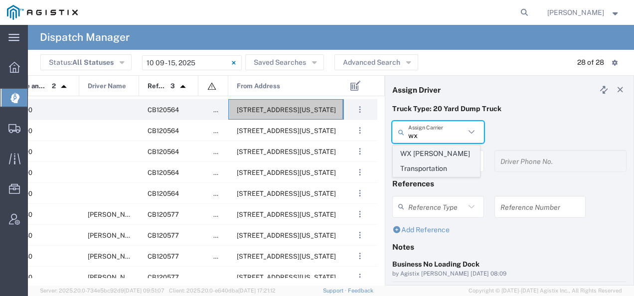
click at [418, 154] on span "WX [PERSON_NAME] Transportation" at bounding box center [436, 161] width 86 height 31
type input "WX [PERSON_NAME] Transportation"
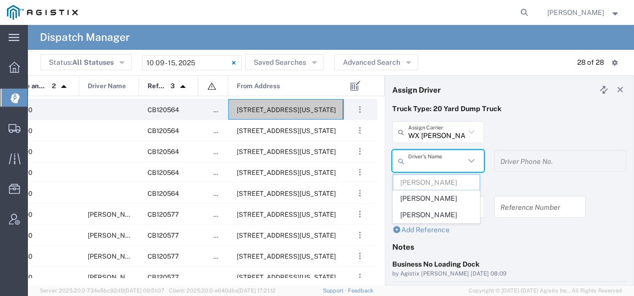
click at [418, 154] on input "text" at bounding box center [436, 160] width 57 height 17
click at [419, 197] on span "[PERSON_NAME]" at bounding box center [436, 198] width 86 height 15
type input "[PERSON_NAME]"
type input "[PHONE_NUMBER]"
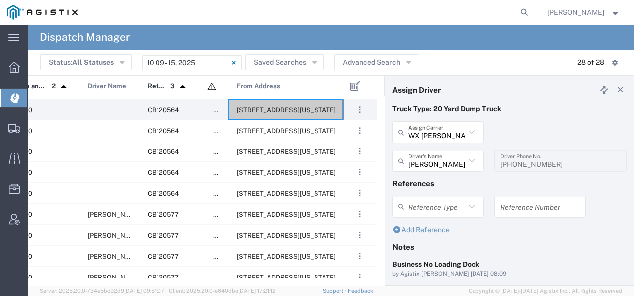
scroll to position [100, 0]
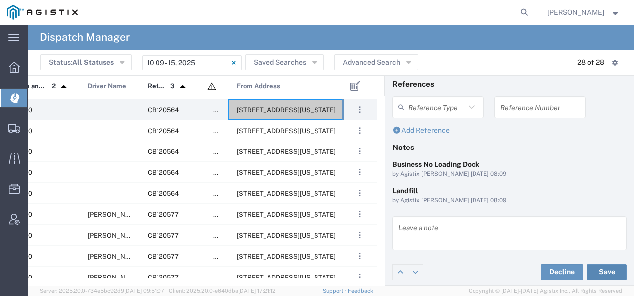
click at [609, 267] on button "Save" at bounding box center [607, 272] width 40 height 16
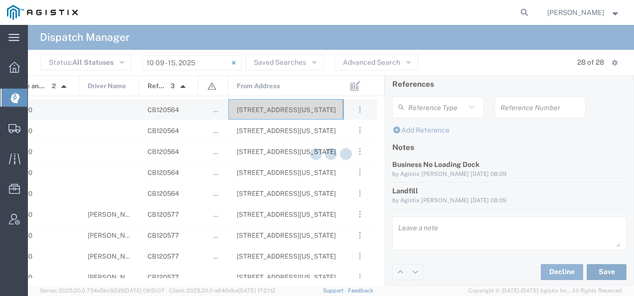
type input "[PERSON_NAME]"
type input "WX [PERSON_NAME] Transportation"
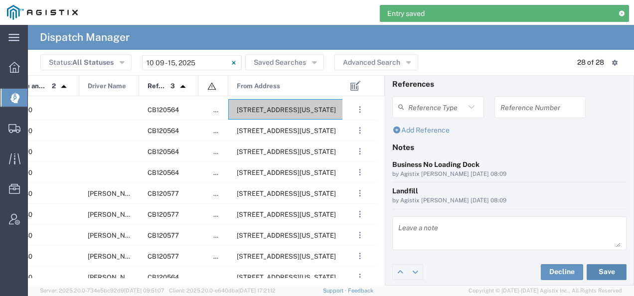
scroll to position [0, 0]
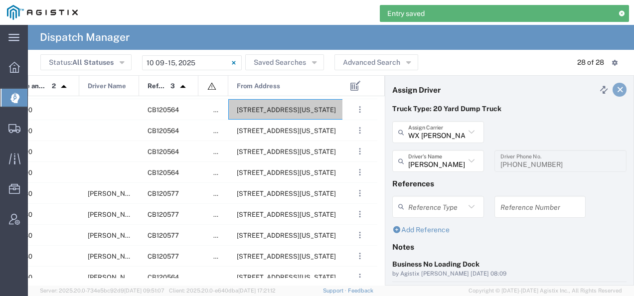
click at [616, 87] on icon at bounding box center [620, 89] width 9 height 7
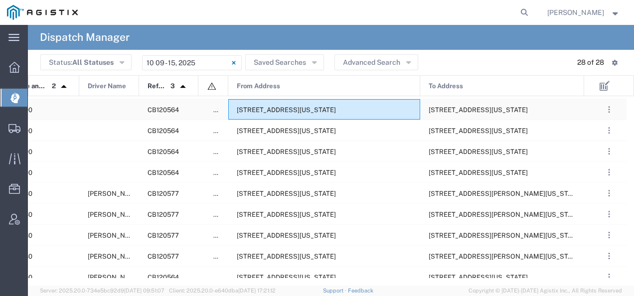
click at [326, 107] on span "[STREET_ADDRESS][US_STATE]" at bounding box center [286, 109] width 99 height 7
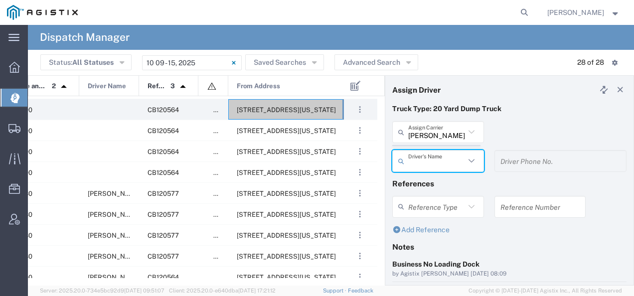
click at [427, 135] on agx-dispatcher-assign-widget "[PERSON_NAME] Tanks Inc Assign [PERSON_NAME] Tanks Inc AC Transportation ACE Tr…" at bounding box center [509, 150] width 234 height 58
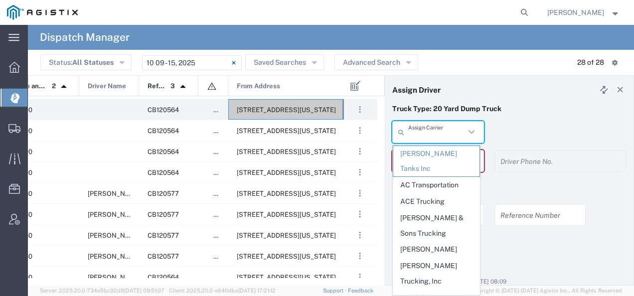
click at [427, 135] on input "text" at bounding box center [436, 132] width 57 height 17
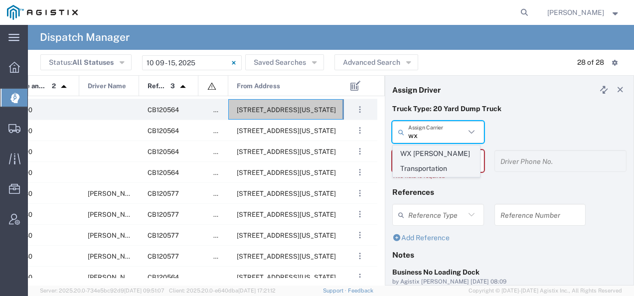
click at [423, 150] on span "WX [PERSON_NAME] Transportation" at bounding box center [436, 161] width 86 height 31
type input "WX [PERSON_NAME] Transportation"
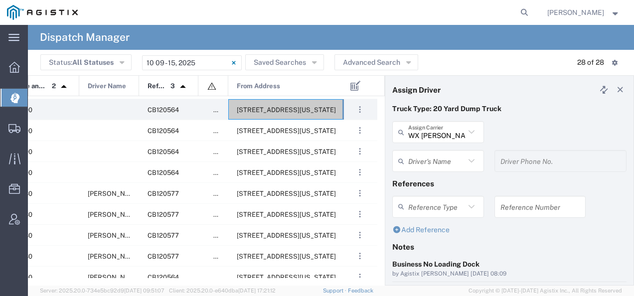
click at [423, 154] on input "text" at bounding box center [436, 160] width 57 height 17
click at [415, 211] on span "[PERSON_NAME]" at bounding box center [436, 214] width 86 height 15
type input "[PERSON_NAME]"
type input "[PHONE_NUMBER]"
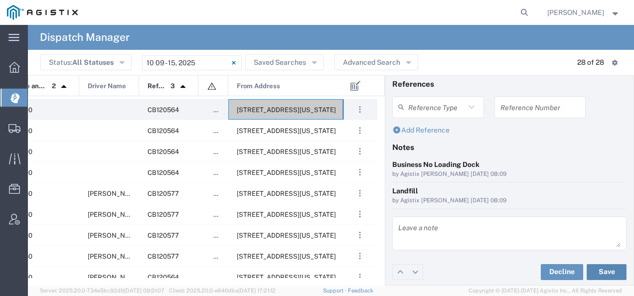
click at [607, 266] on button "Save" at bounding box center [607, 272] width 40 height 16
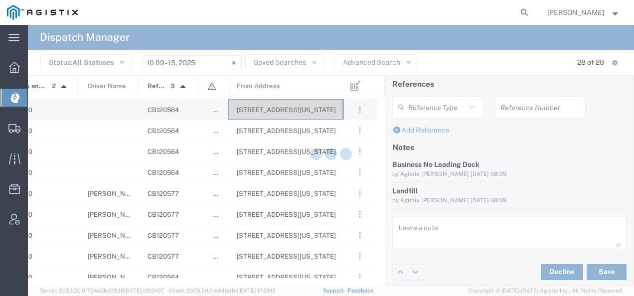
type input "[PERSON_NAME]"
type input "WX [PERSON_NAME] Transportation"
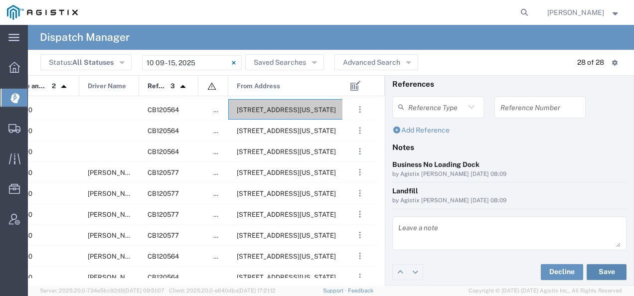
scroll to position [0, 0]
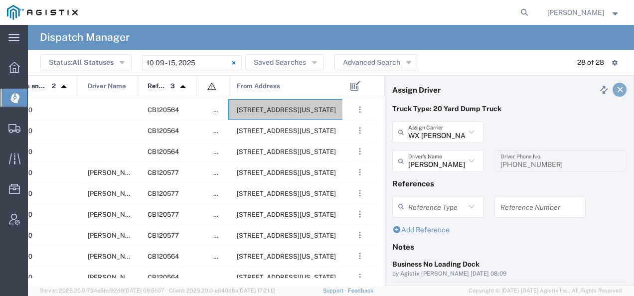
click at [616, 91] on icon at bounding box center [620, 89] width 9 height 7
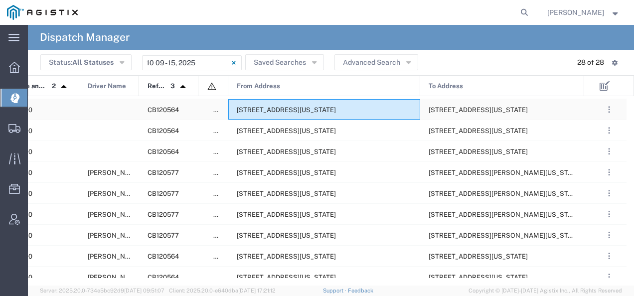
click at [322, 110] on span "[STREET_ADDRESS][US_STATE]" at bounding box center [286, 109] width 99 height 7
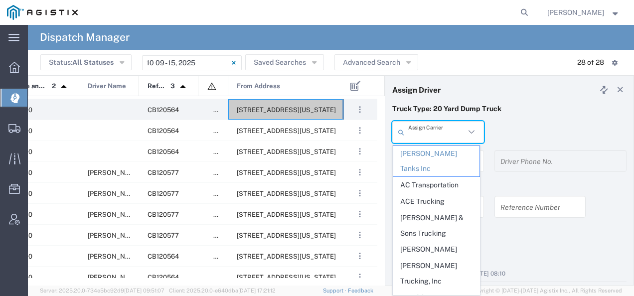
click at [438, 135] on input "text" at bounding box center [436, 132] width 57 height 17
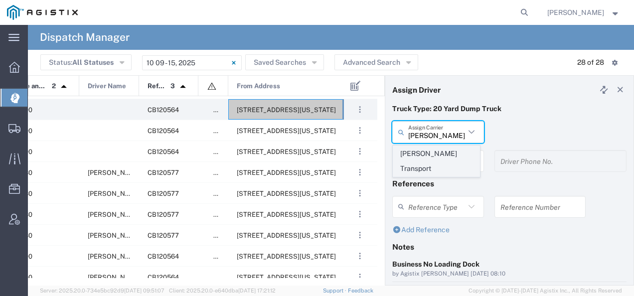
click at [426, 152] on span "[PERSON_NAME] Transport" at bounding box center [436, 161] width 86 height 31
type input "[PERSON_NAME] Transport"
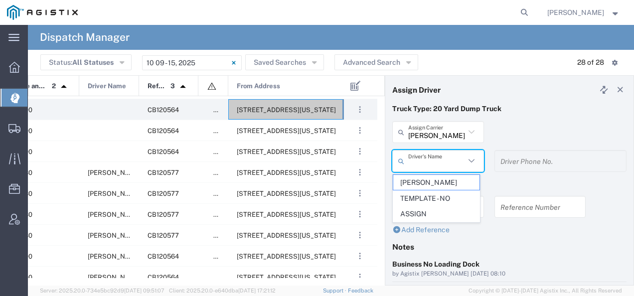
click at [420, 158] on input "text" at bounding box center [436, 160] width 57 height 17
click at [414, 182] on span "[PERSON_NAME]" at bounding box center [436, 182] width 86 height 15
type input "[PERSON_NAME]"
type input "3236204150"
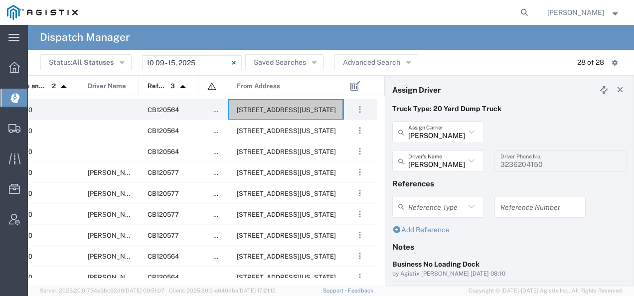
scroll to position [100, 0]
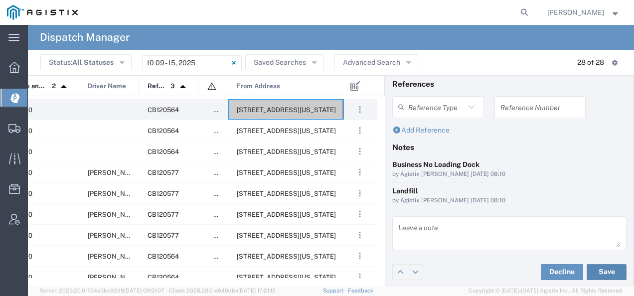
click at [598, 271] on button "Save" at bounding box center [607, 272] width 40 height 16
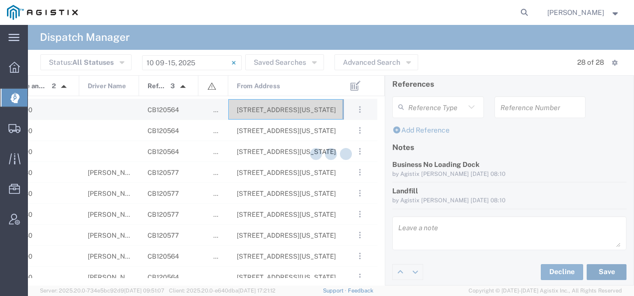
type input "[PERSON_NAME]"
type input "[PERSON_NAME] Transport"
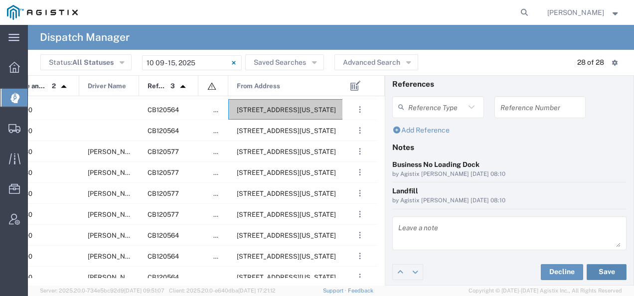
scroll to position [0, 0]
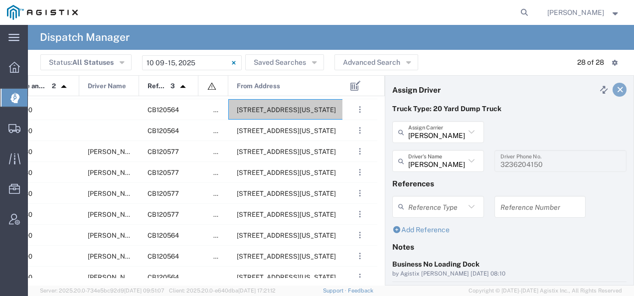
click at [616, 91] on icon at bounding box center [620, 89] width 9 height 7
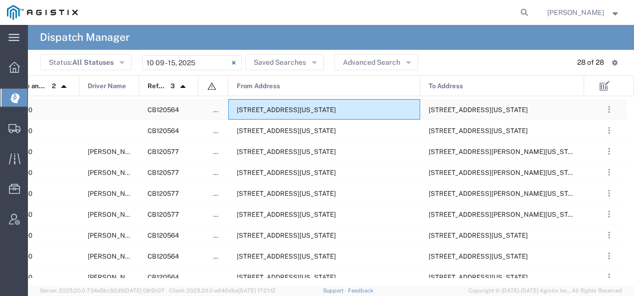
click at [381, 103] on div "[STREET_ADDRESS][US_STATE]" at bounding box center [324, 109] width 192 height 20
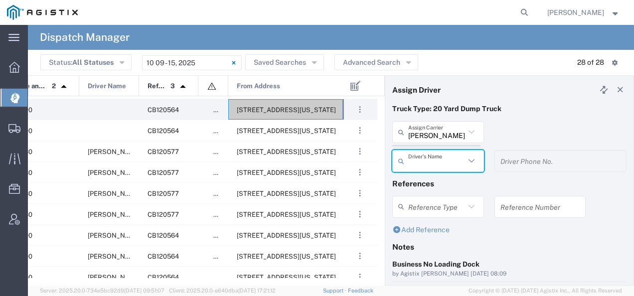
click at [418, 126] on agx-dispatcher-assign-widget "[PERSON_NAME] Tanks Inc Assign [PERSON_NAME] Tanks Inc AC Transportation ACE Tr…" at bounding box center [509, 150] width 234 height 58
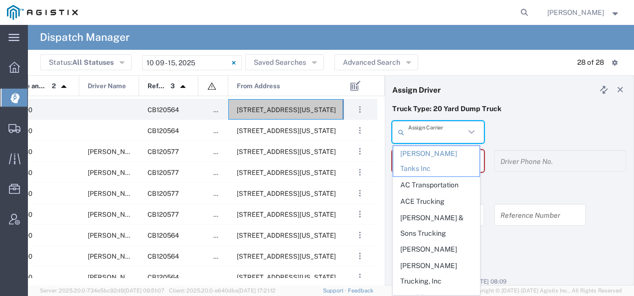
click at [420, 127] on input "text" at bounding box center [436, 132] width 57 height 17
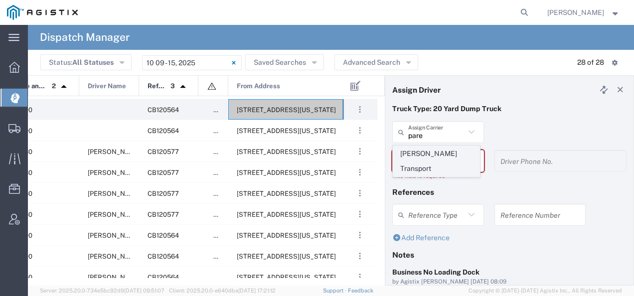
click at [413, 151] on span "[PERSON_NAME] Transport" at bounding box center [436, 161] width 86 height 31
type input "[PERSON_NAME] Transport"
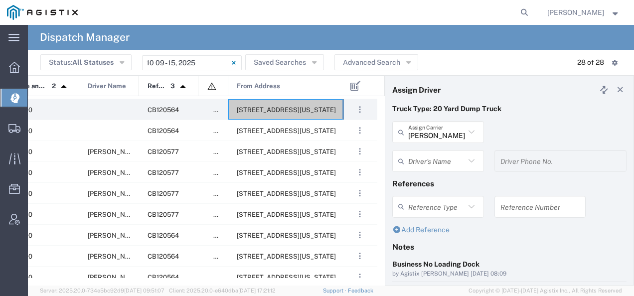
click at [412, 164] on input "text" at bounding box center [436, 160] width 57 height 17
click at [412, 185] on span "[PERSON_NAME]" at bounding box center [436, 182] width 86 height 15
type input "[PERSON_NAME]"
type input "5598161461"
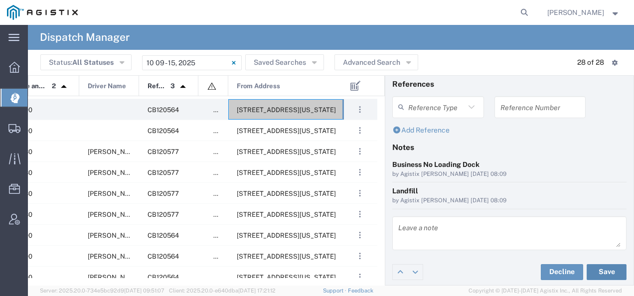
click at [608, 266] on button "Save" at bounding box center [607, 272] width 40 height 16
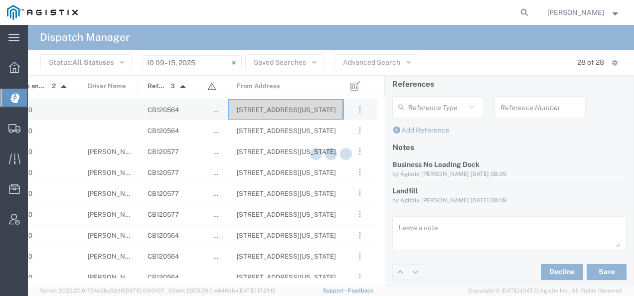
type input "[PERSON_NAME]"
type input "[PERSON_NAME] Transport"
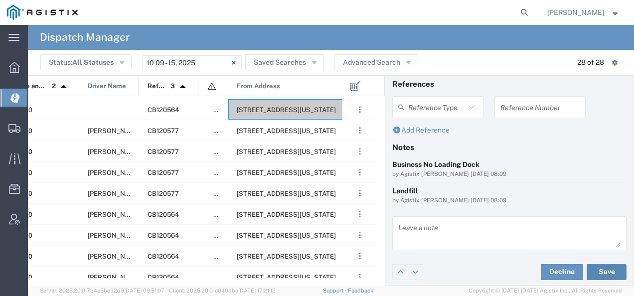
scroll to position [0, 0]
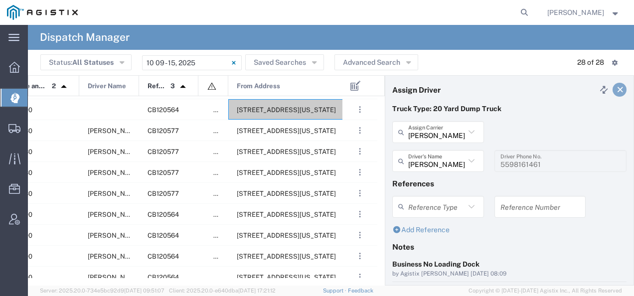
click at [616, 90] on icon at bounding box center [620, 89] width 9 height 7
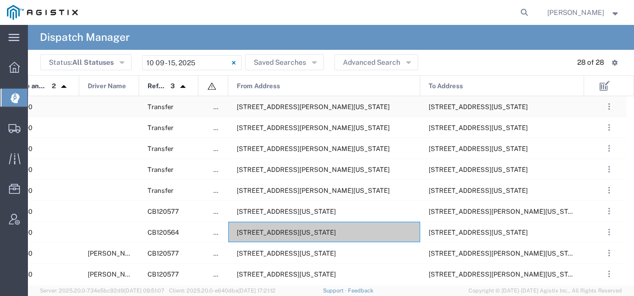
click at [343, 111] on div "[STREET_ADDRESS][PERSON_NAME][US_STATE]" at bounding box center [324, 106] width 192 height 20
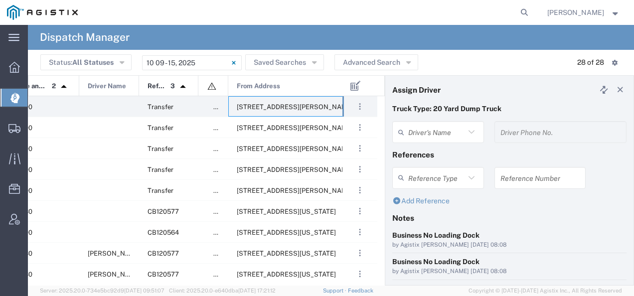
click at [423, 125] on agx-dispatcher-assign-widget "Driver's Name Driver Phone No." at bounding box center [509, 135] width 234 height 29
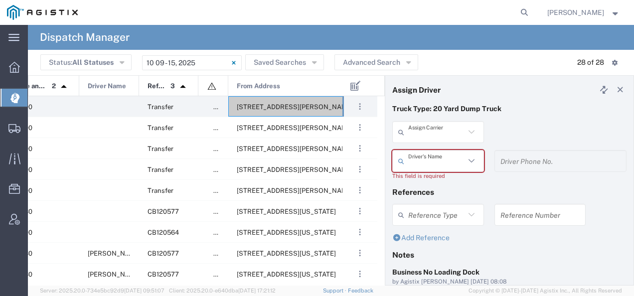
click at [423, 125] on input "text" at bounding box center [436, 132] width 57 height 17
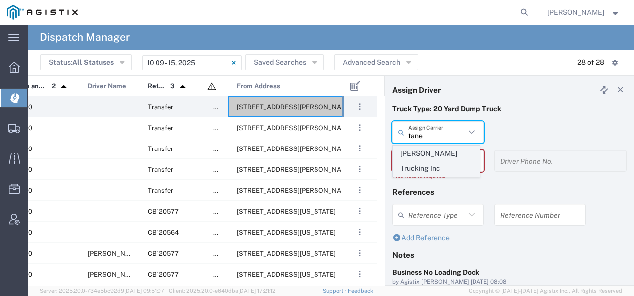
click at [418, 150] on span "[PERSON_NAME] Trucking Inc" at bounding box center [436, 161] width 86 height 31
type input "[PERSON_NAME] Trucking Inc"
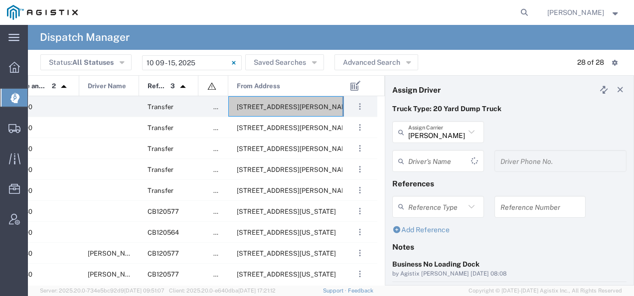
click at [415, 160] on input "text" at bounding box center [439, 160] width 63 height 17
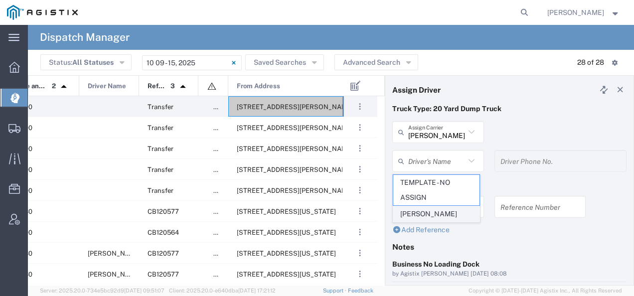
click at [413, 211] on span "[PERSON_NAME]" at bounding box center [436, 213] width 86 height 15
type input "[PERSON_NAME]"
type input "[PHONE_NUMBER]"
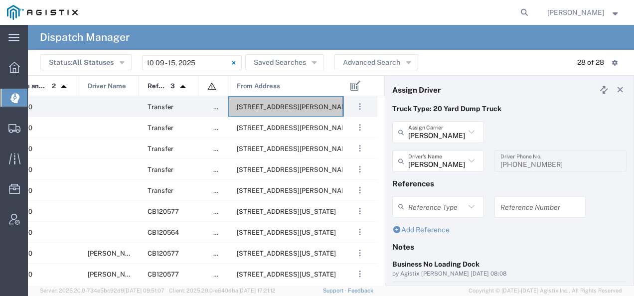
scroll to position [100, 0]
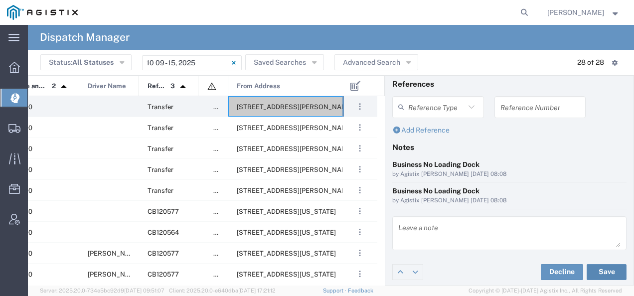
click at [605, 270] on button "Save" at bounding box center [607, 272] width 40 height 16
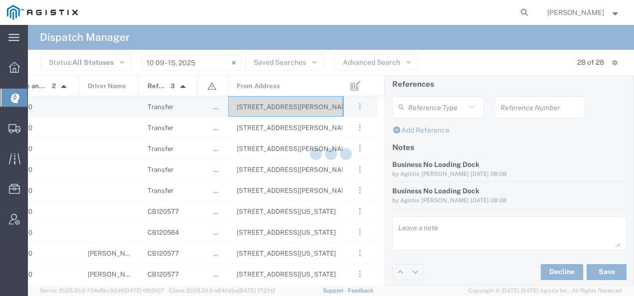
type input "[PERSON_NAME]"
type input "[PERSON_NAME] Trucking Inc"
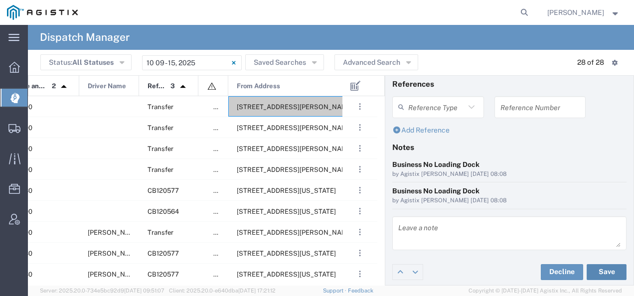
scroll to position [0, 0]
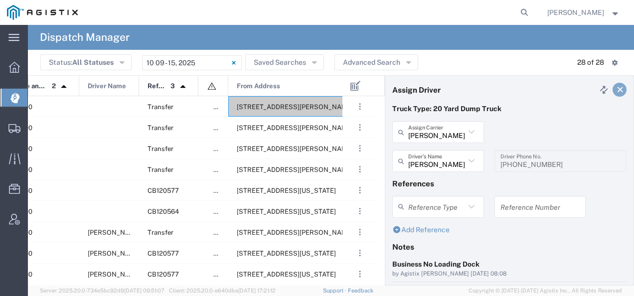
click at [612, 94] on link at bounding box center [619, 90] width 14 height 14
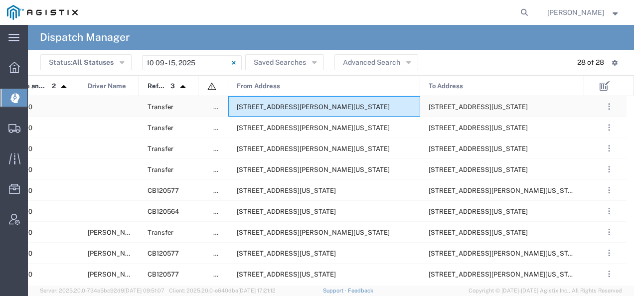
click at [318, 104] on span "[STREET_ADDRESS][PERSON_NAME][US_STATE]" at bounding box center [313, 106] width 153 height 7
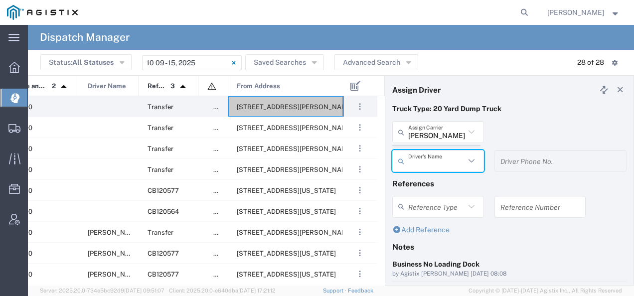
click at [417, 131] on agx-dispatcher-assign-widget "[PERSON_NAME] Tanks Inc Assign [PERSON_NAME] Tanks Inc AC Transportation ACE Tr…" at bounding box center [509, 150] width 234 height 58
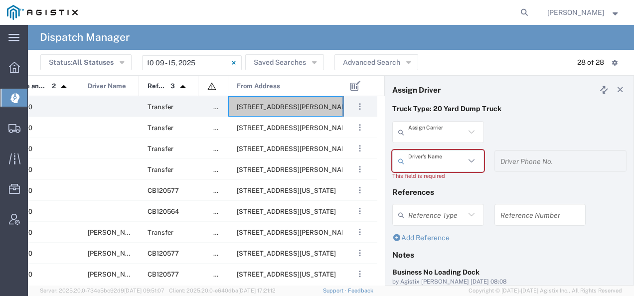
click at [417, 131] on input "text" at bounding box center [436, 132] width 57 height 17
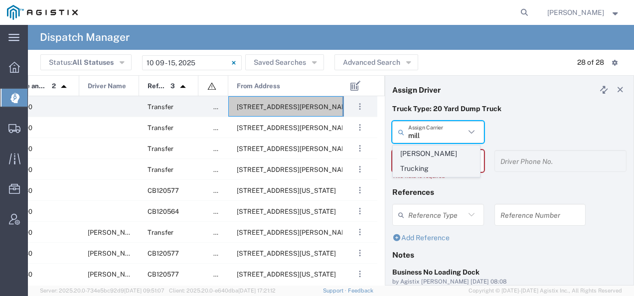
click at [413, 151] on span "[PERSON_NAME] Trucking" at bounding box center [436, 161] width 86 height 31
type input "[PERSON_NAME] Trucking"
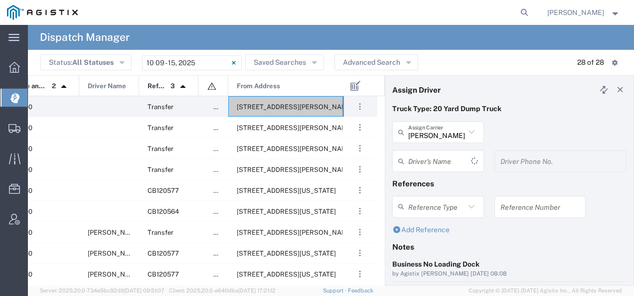
click at [413, 151] on div "Driver's Name" at bounding box center [438, 161] width 92 height 22
click at [417, 142] on span "[PERSON_NAME]" at bounding box center [436, 141] width 86 height 15
type input "[PERSON_NAME]"
type input "4085954195"
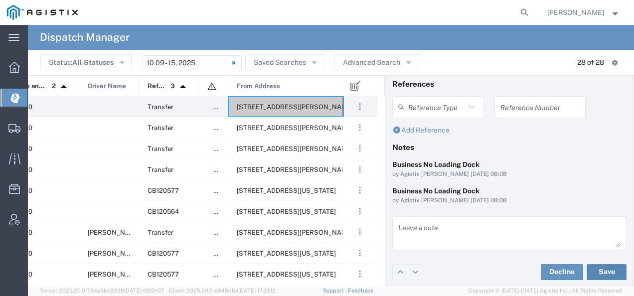
click at [598, 269] on button "Save" at bounding box center [607, 272] width 40 height 16
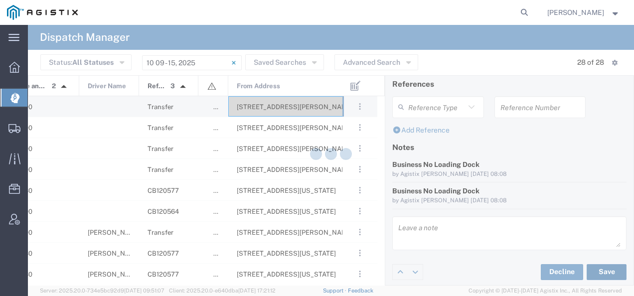
type input "[PERSON_NAME]"
type input "[PERSON_NAME] Trucking"
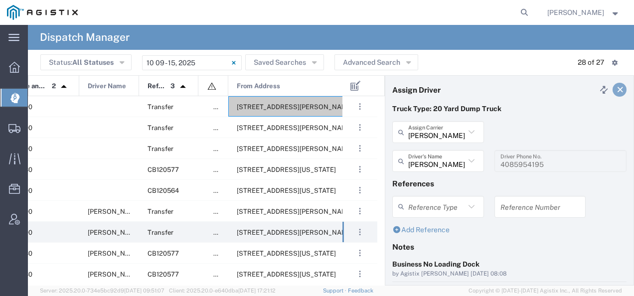
click at [616, 91] on icon at bounding box center [620, 89] width 9 height 7
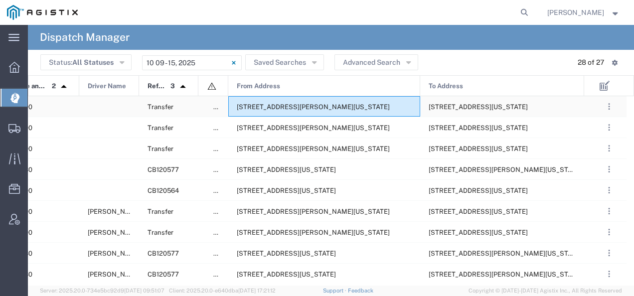
click at [349, 104] on span "[STREET_ADDRESS][PERSON_NAME][US_STATE]" at bounding box center [313, 106] width 153 height 7
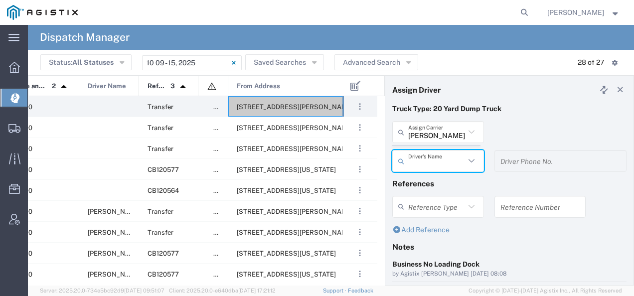
click at [430, 134] on agx-dispatcher-assign-widget "[PERSON_NAME] Tanks Inc Assign [PERSON_NAME] Tanks Inc AC Transportation ACE Tr…" at bounding box center [509, 150] width 234 height 58
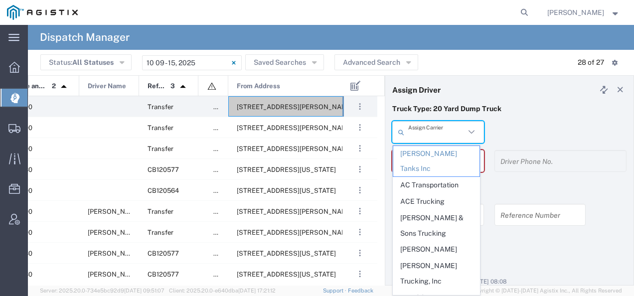
click at [430, 134] on input "text" at bounding box center [436, 132] width 57 height 17
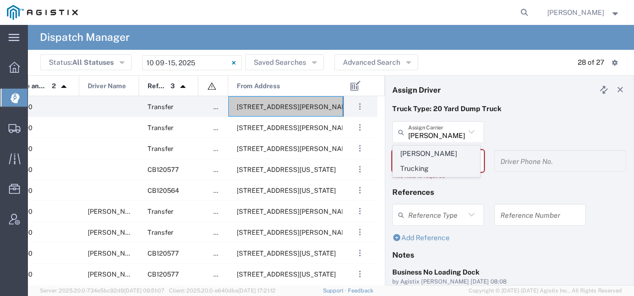
click at [422, 154] on span "[PERSON_NAME] Trucking" at bounding box center [436, 161] width 86 height 31
type input "[PERSON_NAME] Trucking"
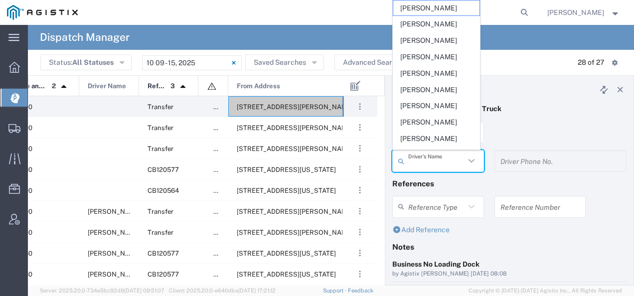
click at [421, 156] on input "text" at bounding box center [436, 160] width 57 height 17
click at [418, 139] on span "[PERSON_NAME]" at bounding box center [436, 138] width 86 height 15
type input "[PERSON_NAME]"
type input "4084380716"
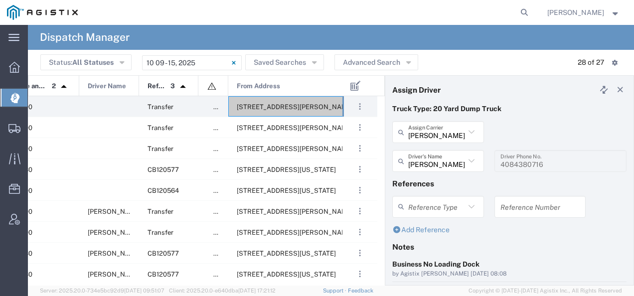
scroll to position [100, 0]
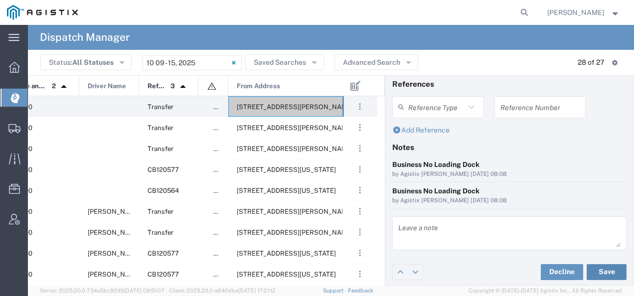
click at [605, 271] on button "Save" at bounding box center [607, 272] width 40 height 16
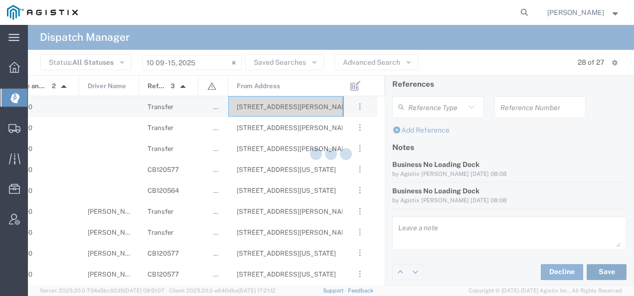
type input "[PERSON_NAME]"
type input "[PERSON_NAME] Trucking"
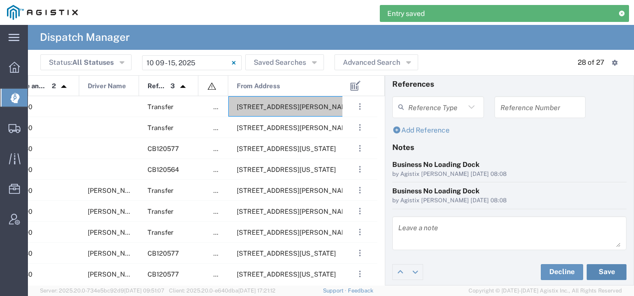
scroll to position [0, 0]
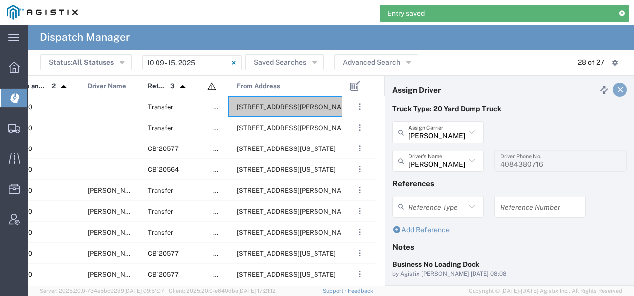
click at [616, 89] on icon at bounding box center [620, 89] width 9 height 7
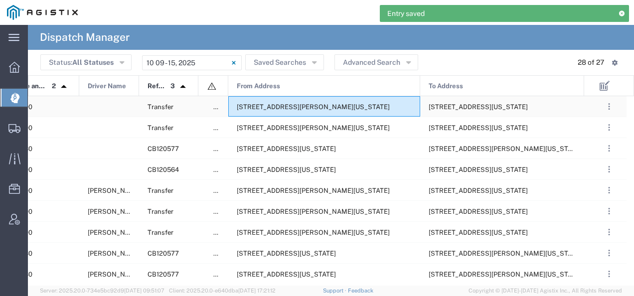
click at [333, 101] on div "[STREET_ADDRESS][PERSON_NAME][US_STATE]" at bounding box center [324, 106] width 192 height 20
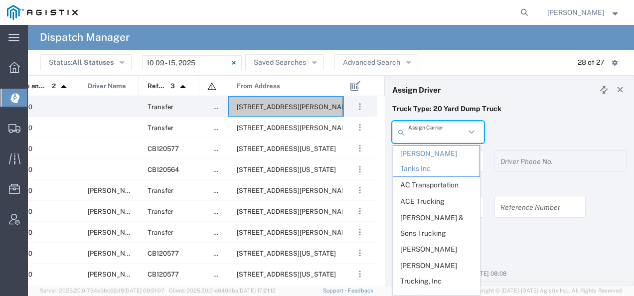
click at [419, 133] on input "text" at bounding box center [436, 132] width 57 height 17
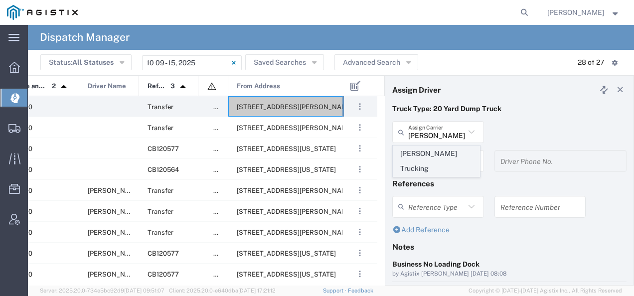
click at [415, 154] on span "[PERSON_NAME] Trucking" at bounding box center [436, 161] width 86 height 31
type input "[PERSON_NAME] Trucking"
click at [414, 160] on input "text" at bounding box center [436, 160] width 57 height 17
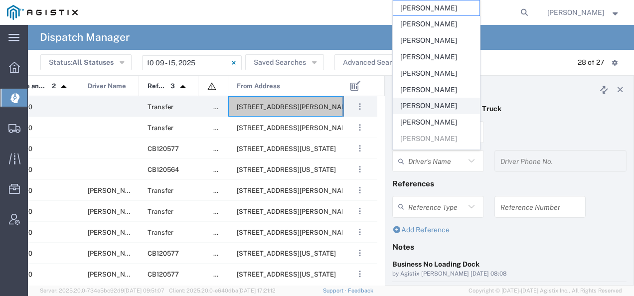
click at [426, 102] on span "[PERSON_NAME]" at bounding box center [436, 105] width 86 height 15
type input "[PERSON_NAME]"
type input "8312884954"
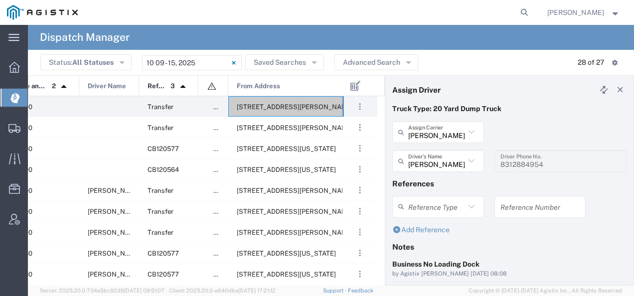
scroll to position [100, 0]
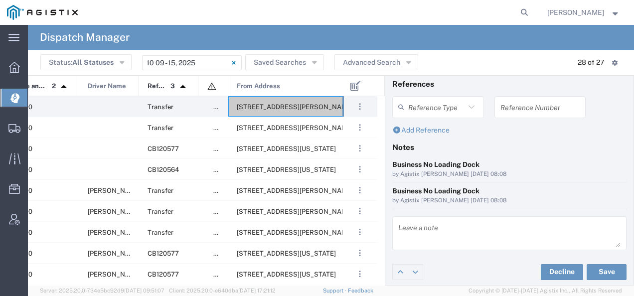
click at [598, 262] on div "Decline Save" at bounding box center [509, 272] width 248 height 30
click at [592, 270] on button "Save" at bounding box center [607, 272] width 40 height 16
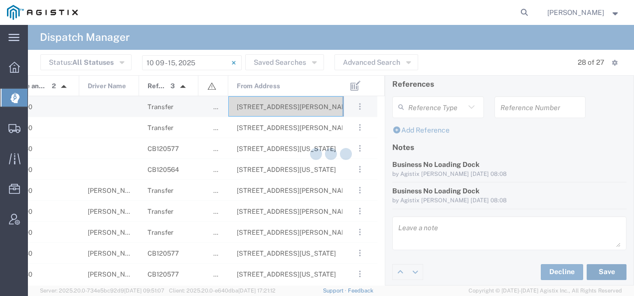
type input "[PERSON_NAME]"
type input "[PERSON_NAME] Trucking"
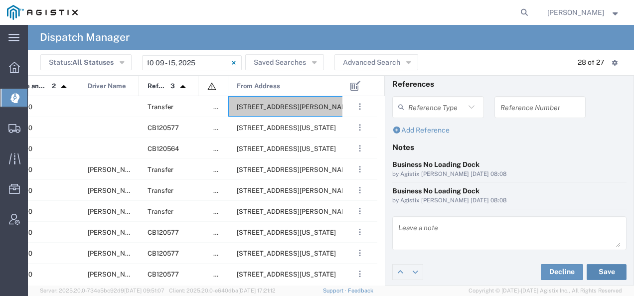
scroll to position [0, 0]
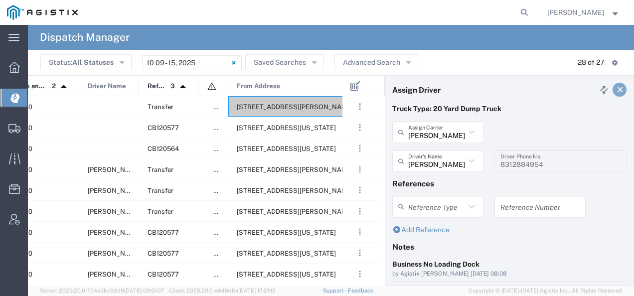
click at [616, 90] on icon at bounding box center [620, 89] width 9 height 7
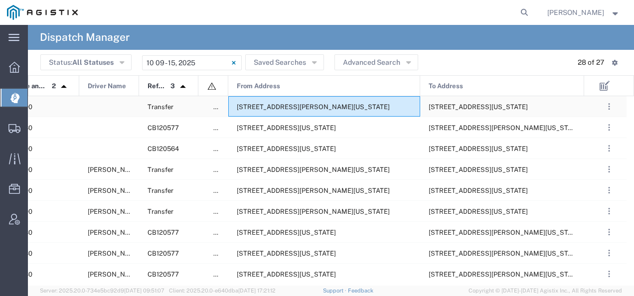
click at [390, 106] on span "[STREET_ADDRESS][PERSON_NAME][US_STATE]" at bounding box center [313, 106] width 153 height 7
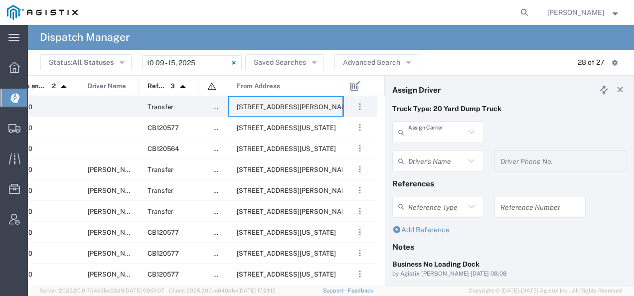
click at [419, 137] on input "text" at bounding box center [436, 132] width 57 height 17
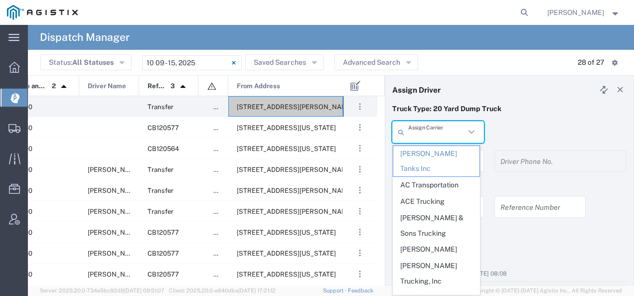
click at [419, 137] on input "text" at bounding box center [436, 132] width 57 height 17
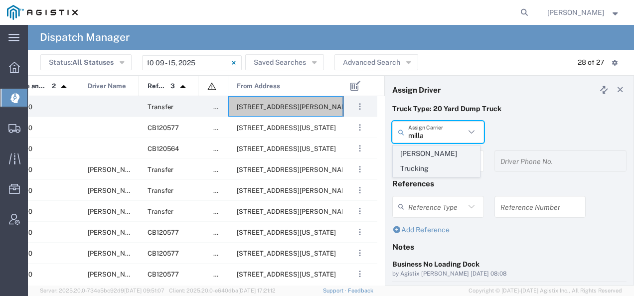
click at [414, 154] on span "[PERSON_NAME] Trucking" at bounding box center [436, 161] width 86 height 31
type input "[PERSON_NAME] Trucking"
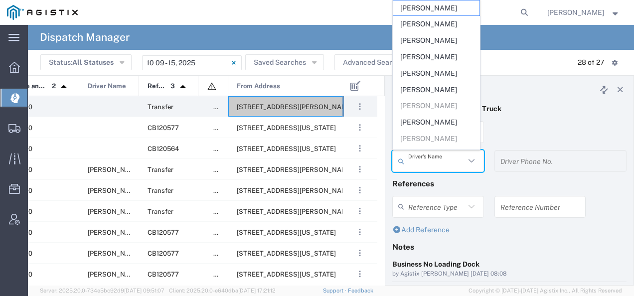
click at [415, 158] on input "text" at bounding box center [436, 160] width 57 height 17
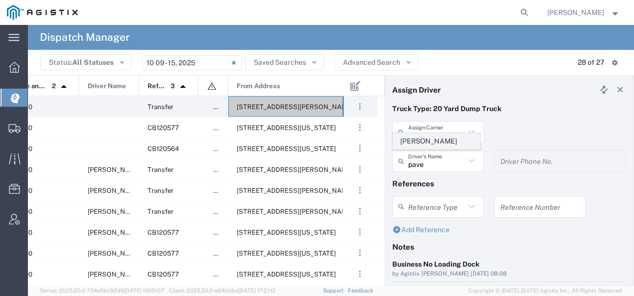
click at [416, 145] on span "[PERSON_NAME]" at bounding box center [436, 141] width 86 height 15
type input "[PERSON_NAME]"
type input "6692604984"
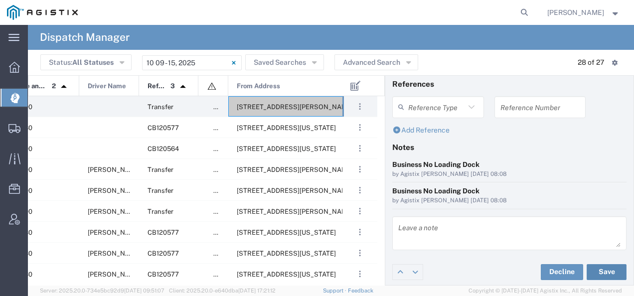
click at [612, 269] on button "Save" at bounding box center [607, 272] width 40 height 16
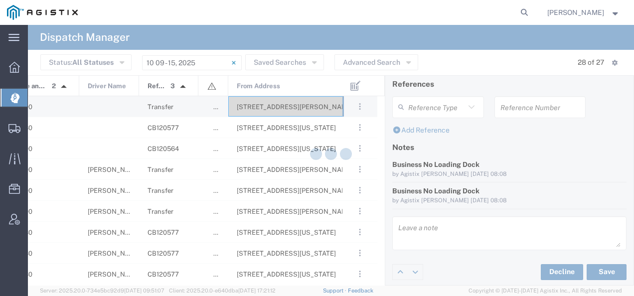
type input "[PERSON_NAME]"
type input "[PERSON_NAME] Trucking"
